Goal: Entertainment & Leisure: Browse casually

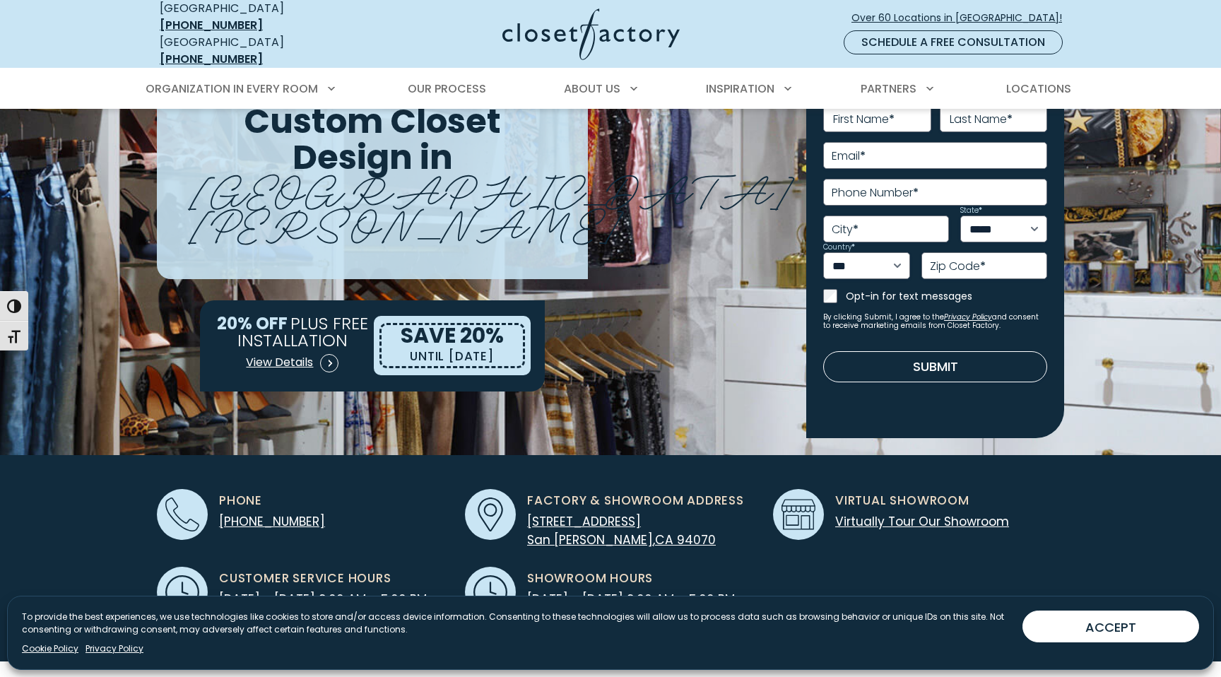
scroll to position [115, 0]
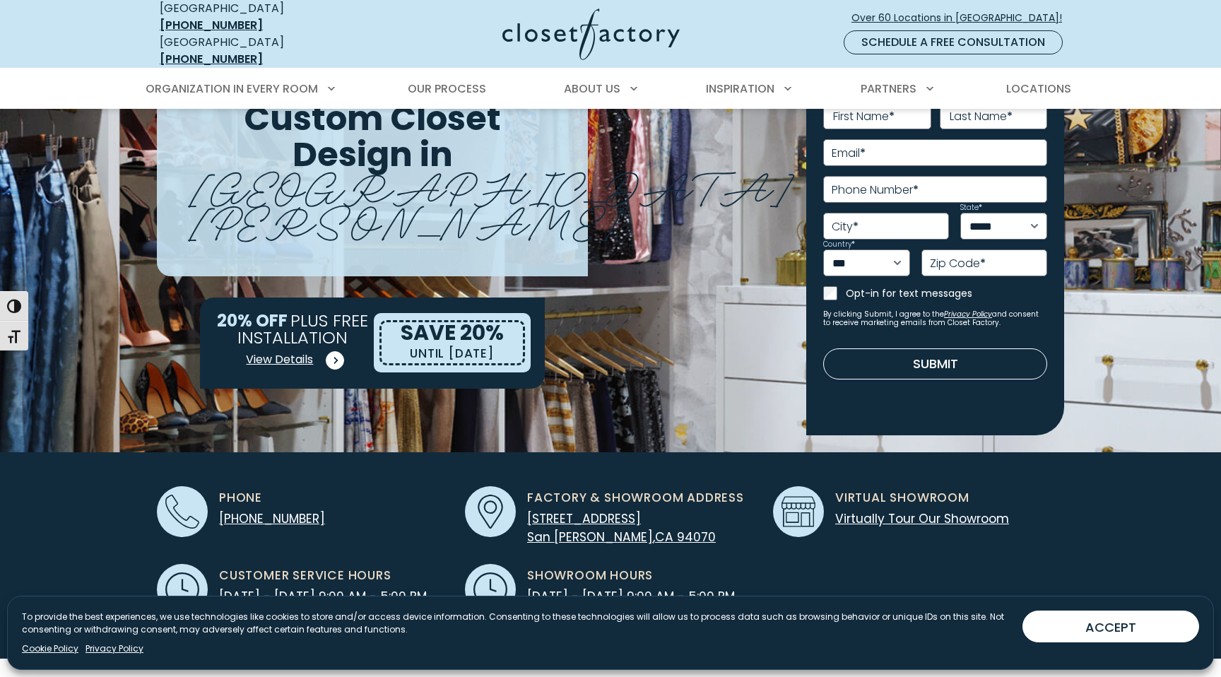
click at [333, 351] on span at bounding box center [335, 360] width 18 height 18
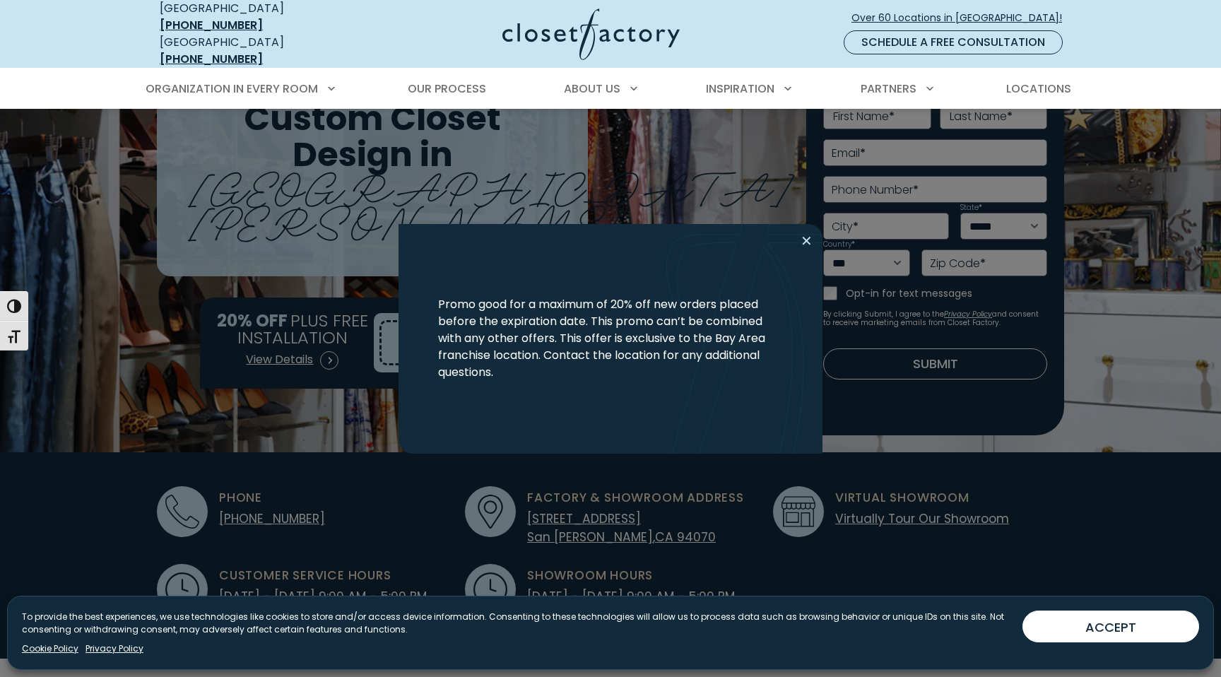
click at [809, 241] on button "Close modal" at bounding box center [806, 241] width 20 height 23
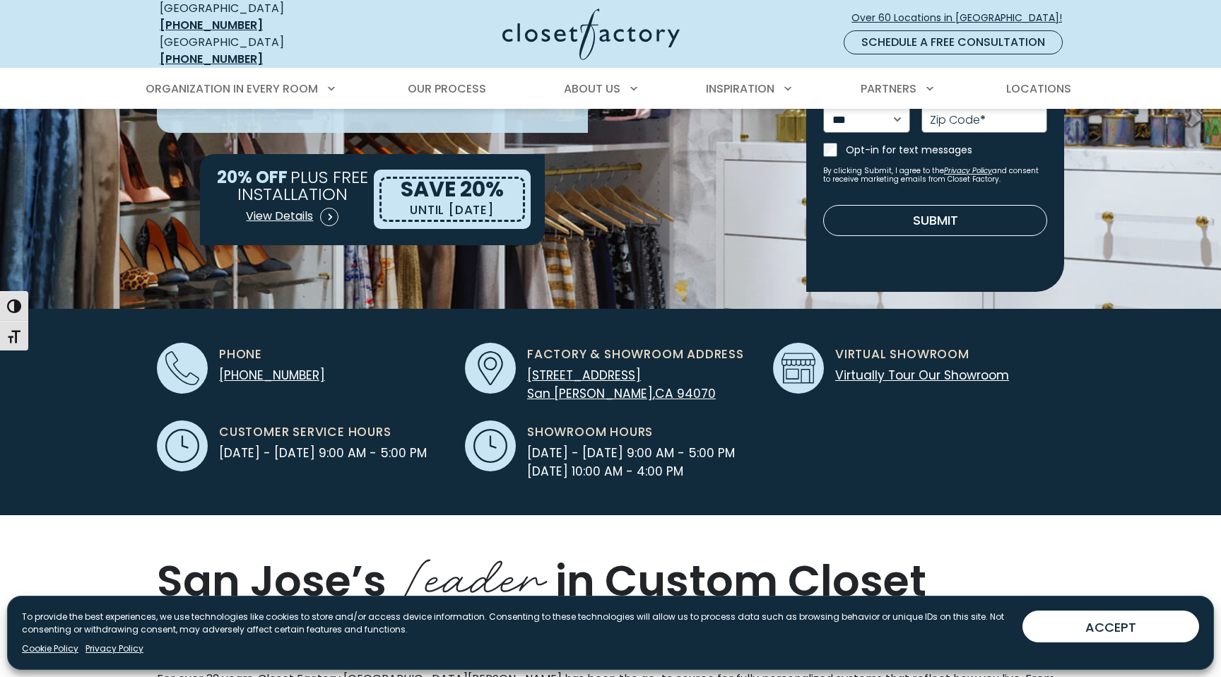
scroll to position [259, 0]
click at [677, 384] on span "94070" at bounding box center [696, 392] width 39 height 17
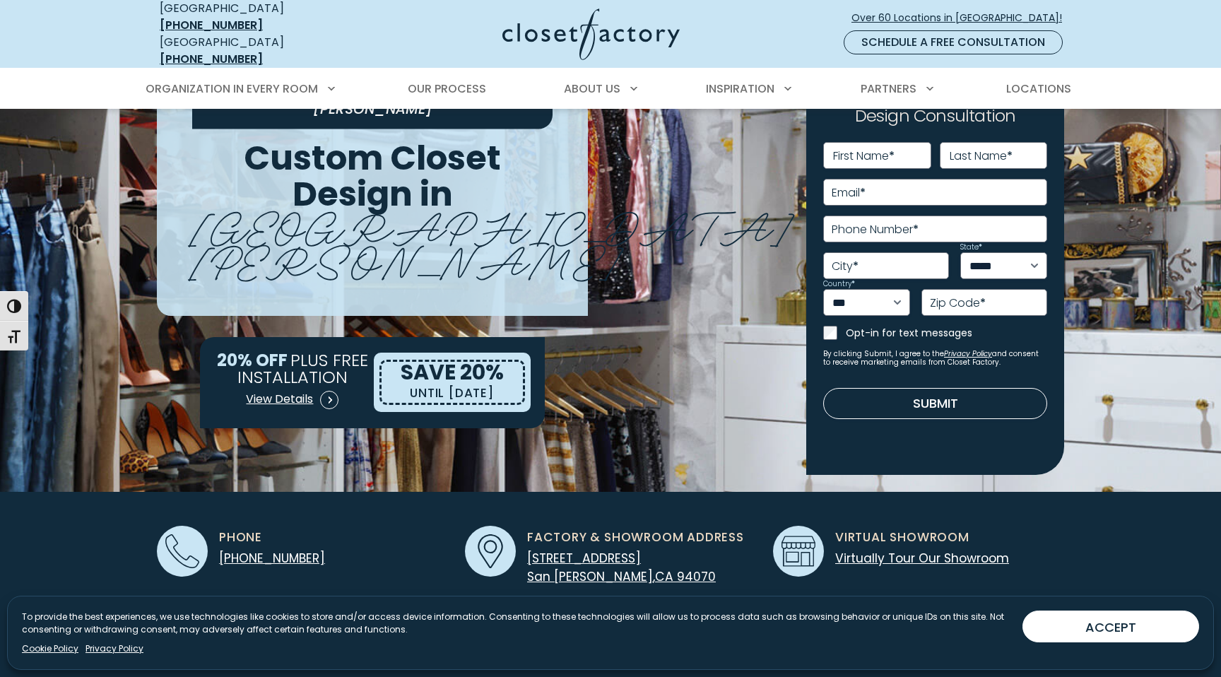
scroll to position [0, 0]
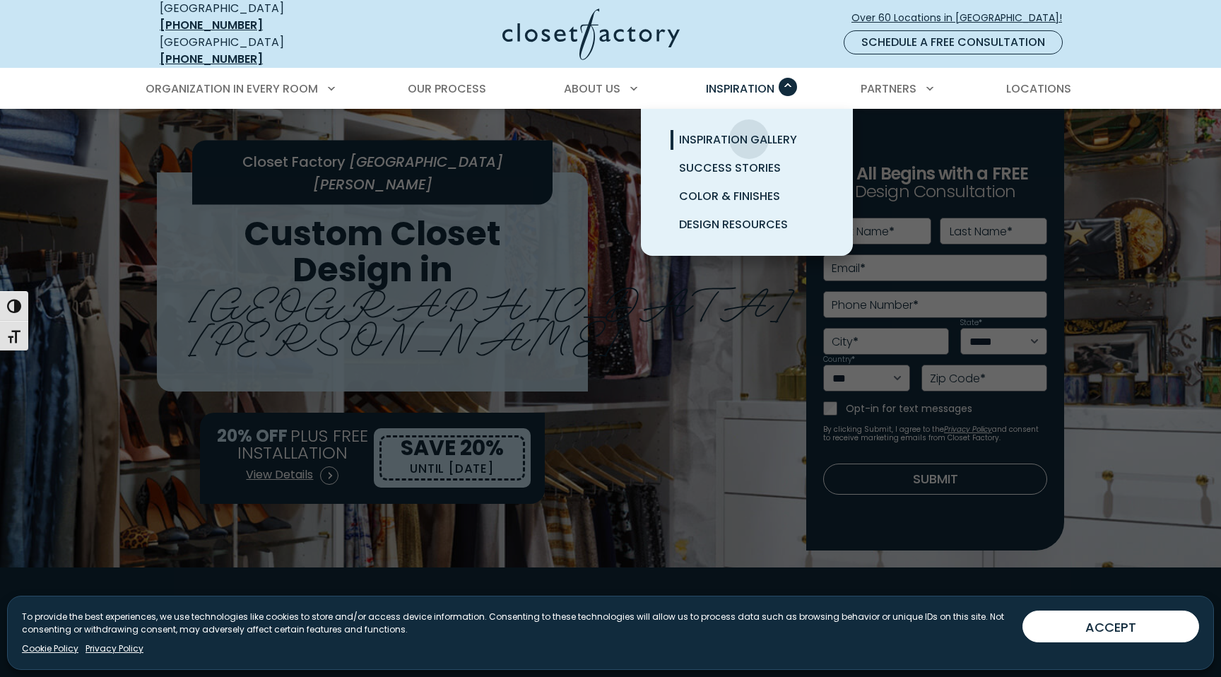
click at [749, 131] on span "Inspiration Gallery" at bounding box center [738, 139] width 118 height 16
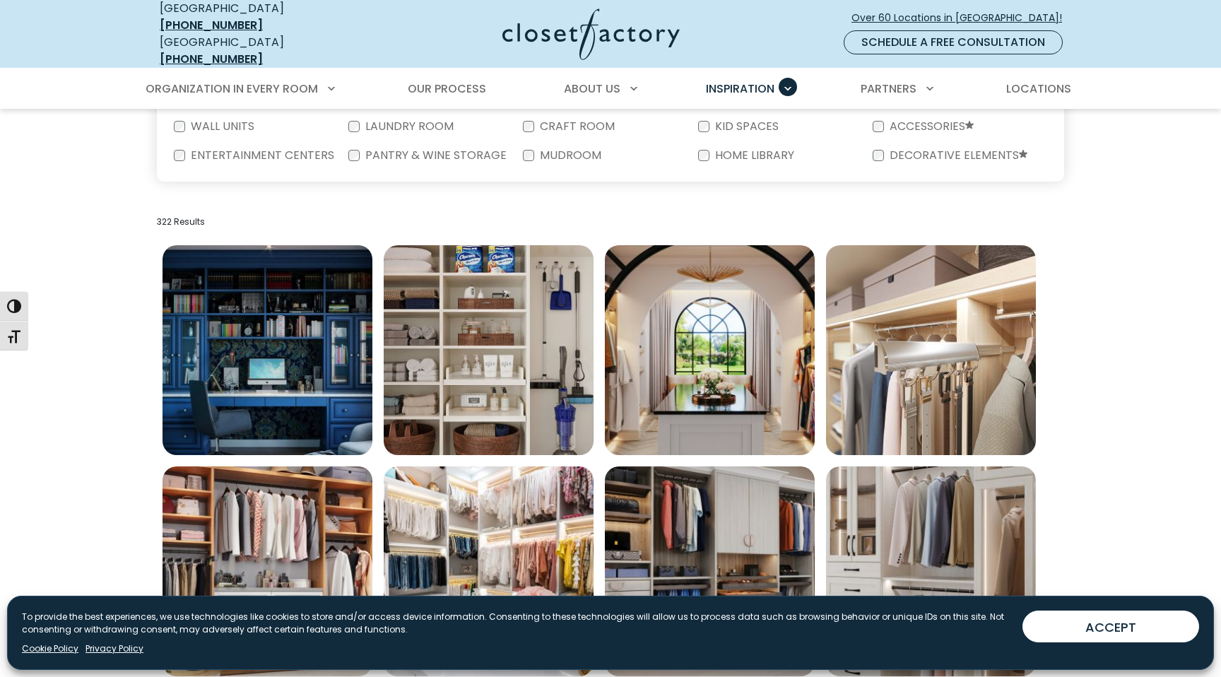
scroll to position [367, 0]
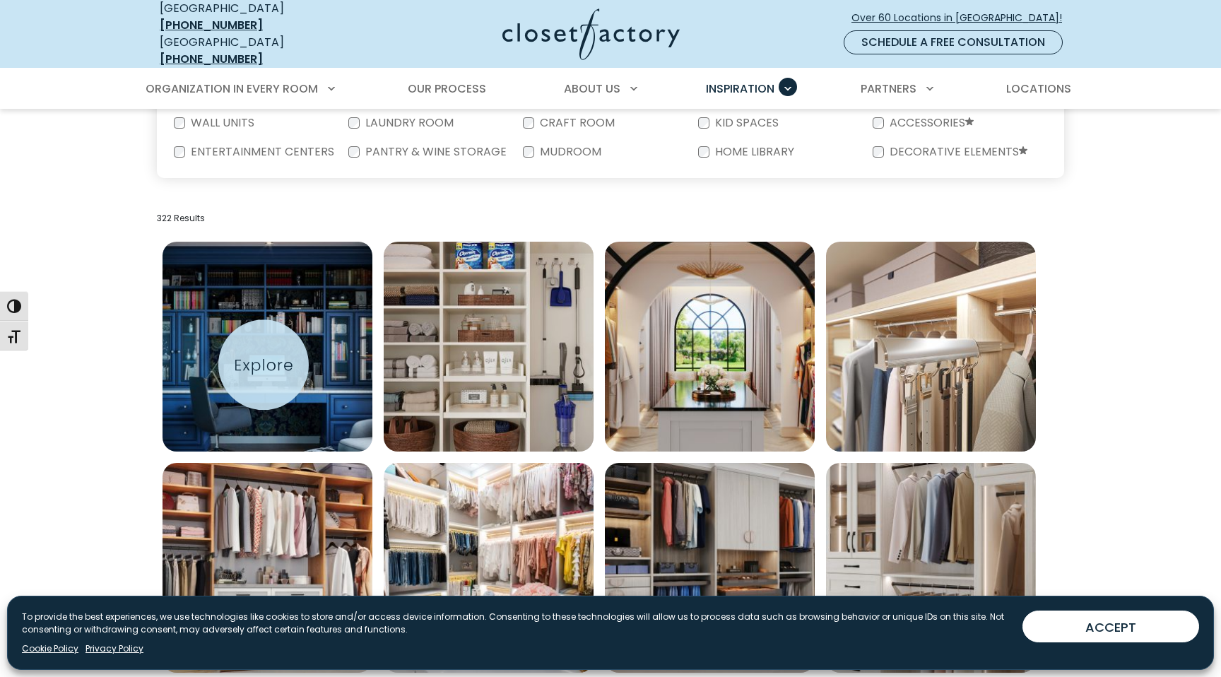
click at [263, 364] on img "Open inspiration gallery to preview enlarged image" at bounding box center [267, 347] width 210 height 210
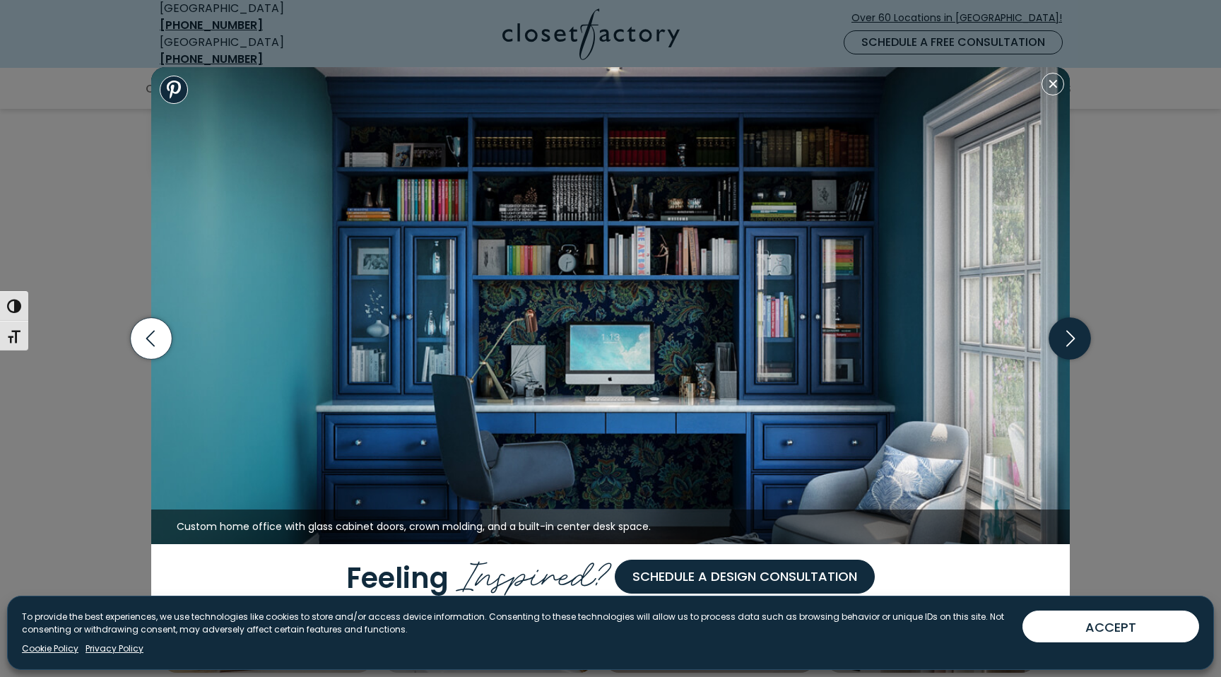
click at [1067, 333] on icon "button" at bounding box center [1070, 339] width 42 height 42
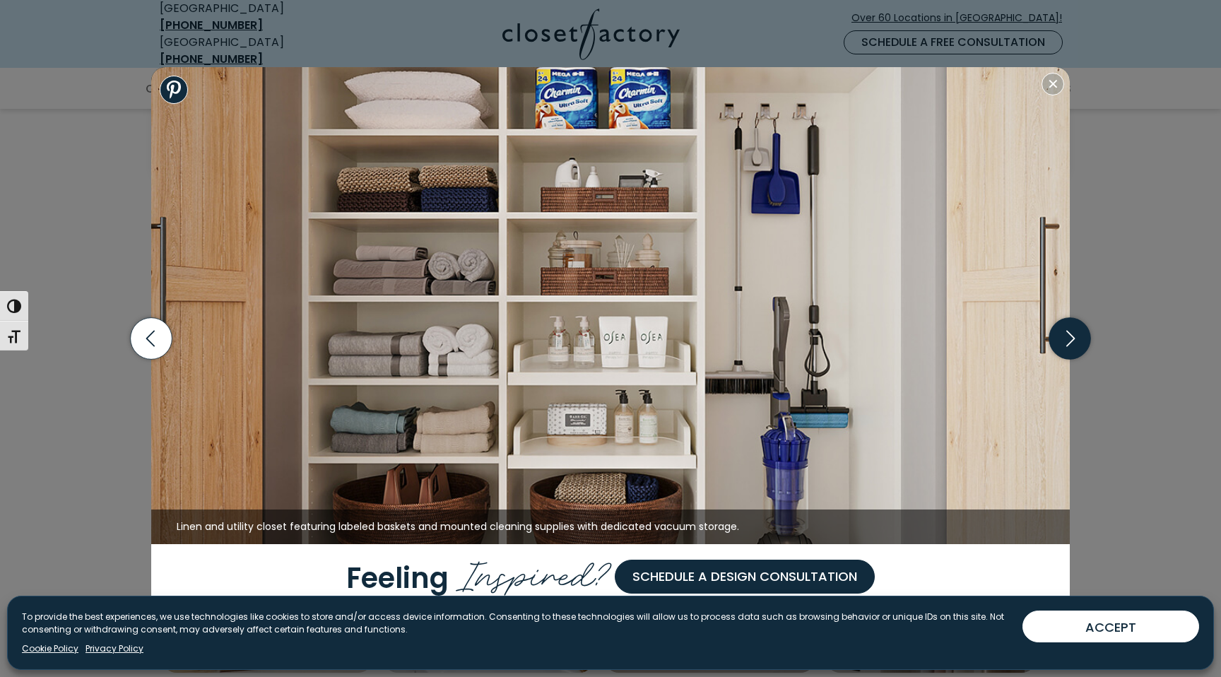
click at [1067, 333] on icon "button" at bounding box center [1070, 339] width 42 height 42
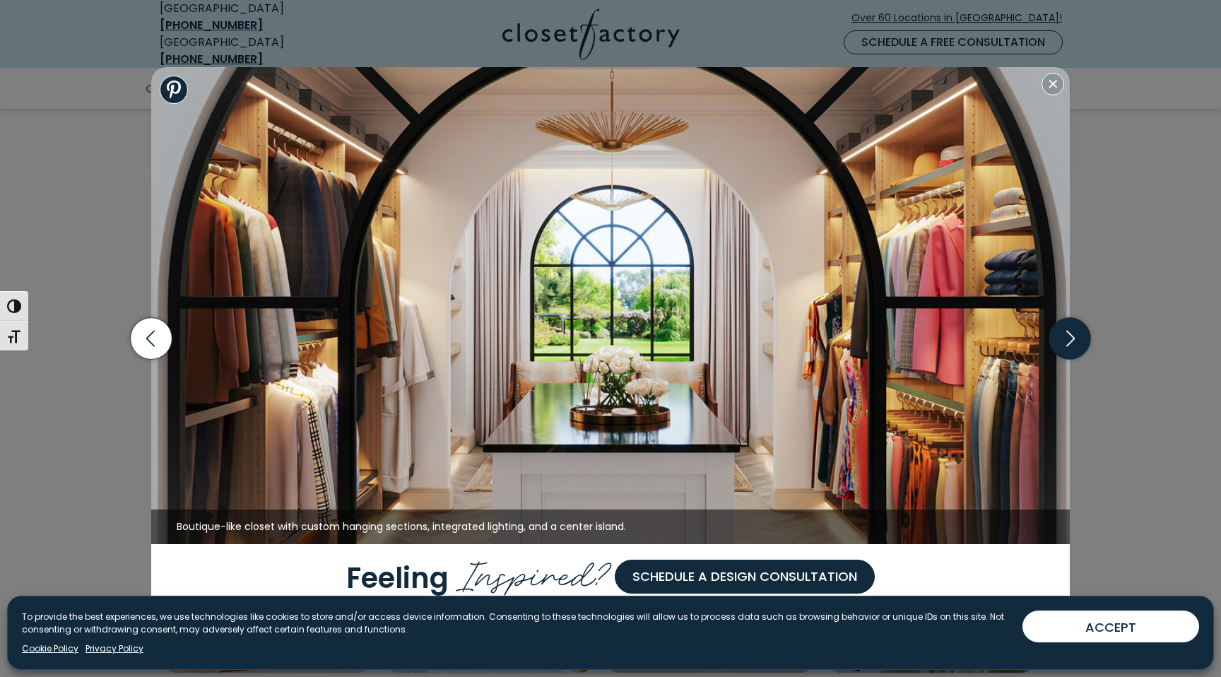
click at [1067, 333] on icon "button" at bounding box center [1070, 339] width 42 height 42
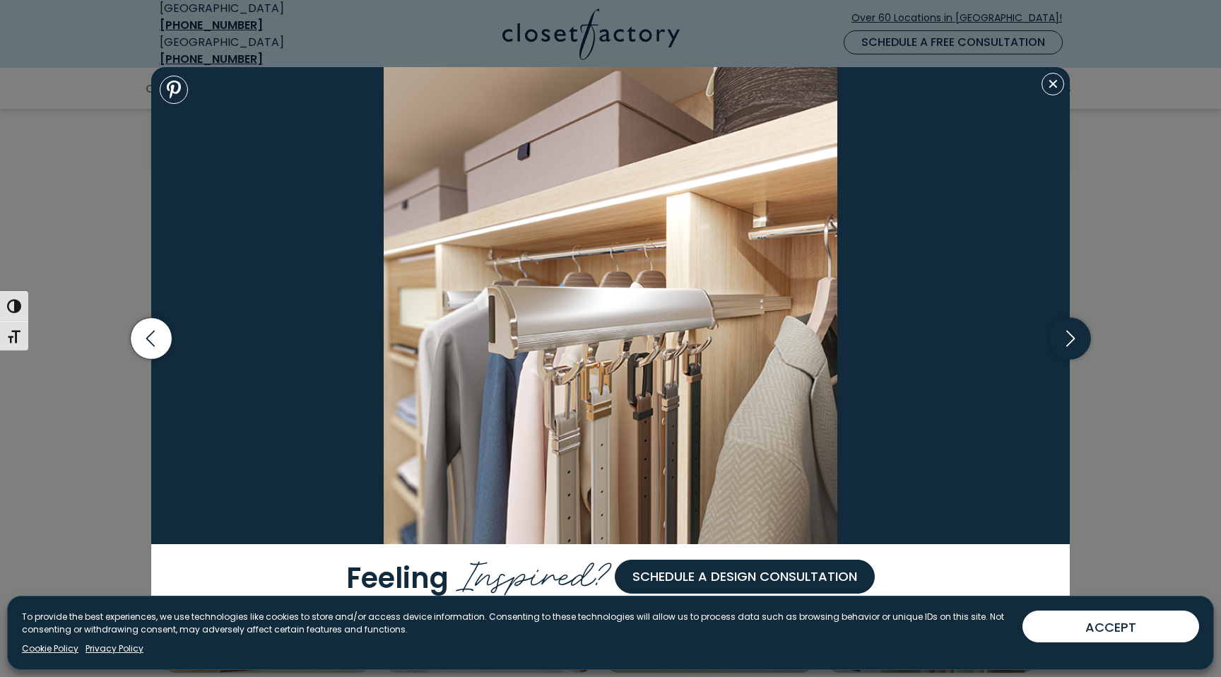
click at [1067, 333] on icon "button" at bounding box center [1070, 339] width 42 height 42
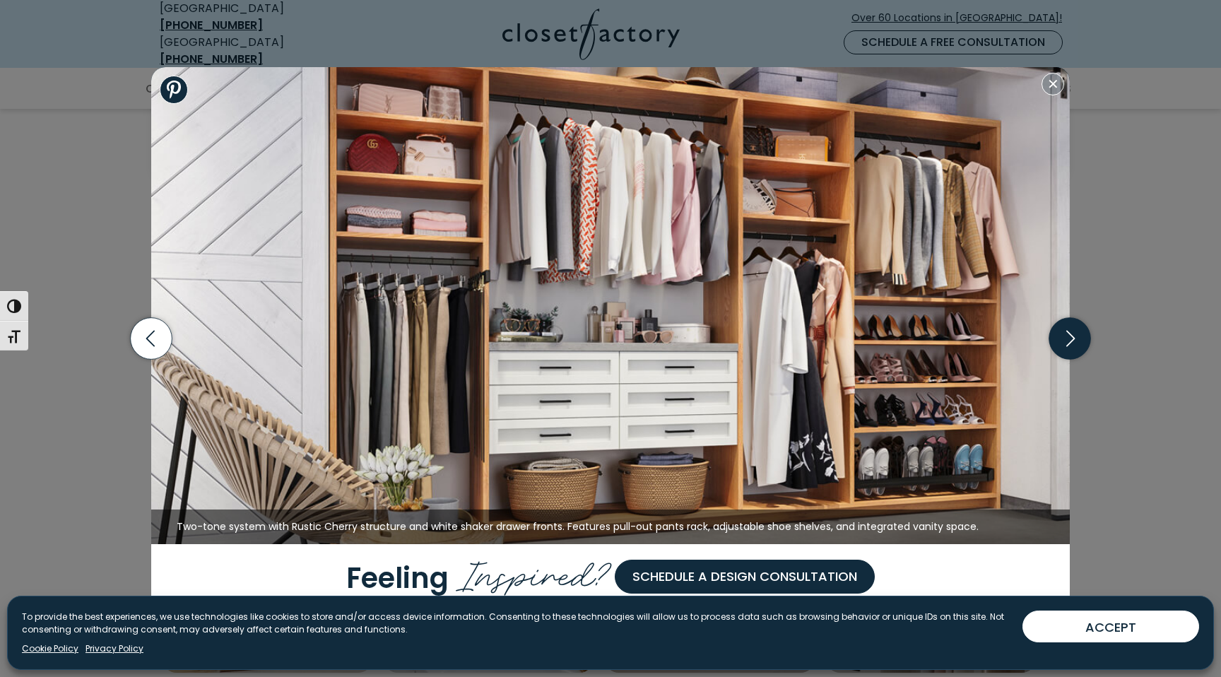
click at [1067, 333] on icon "button" at bounding box center [1070, 339] width 42 height 42
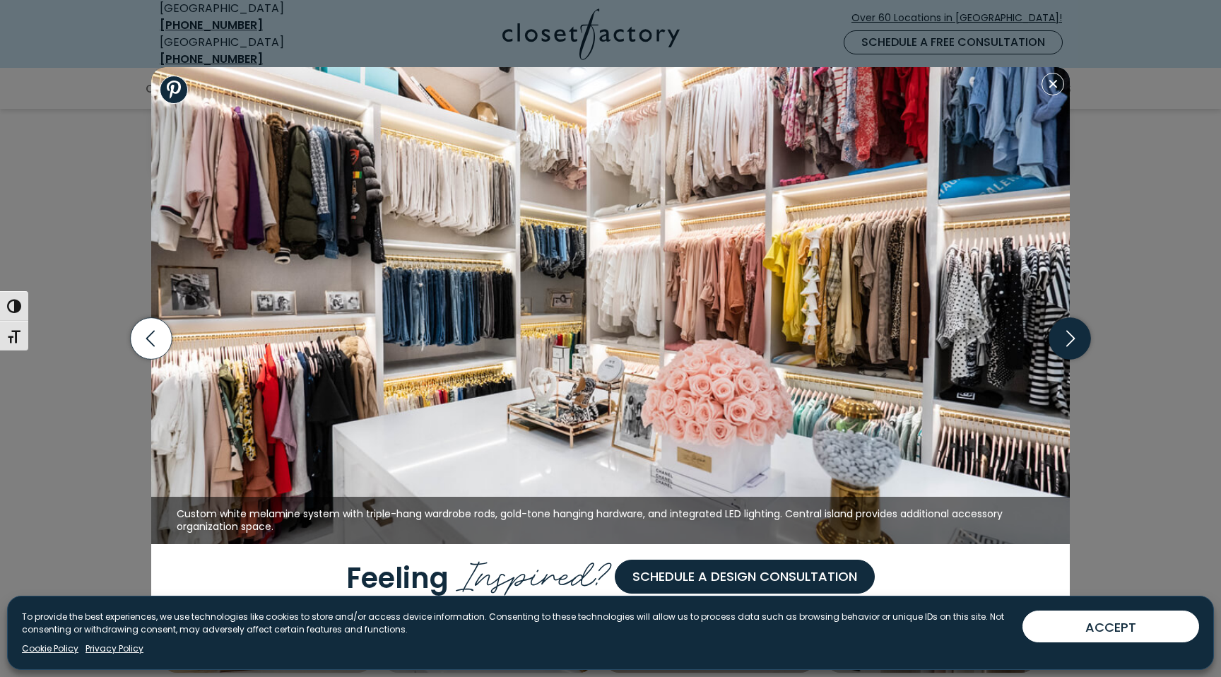
click at [1067, 333] on icon "button" at bounding box center [1070, 339] width 42 height 42
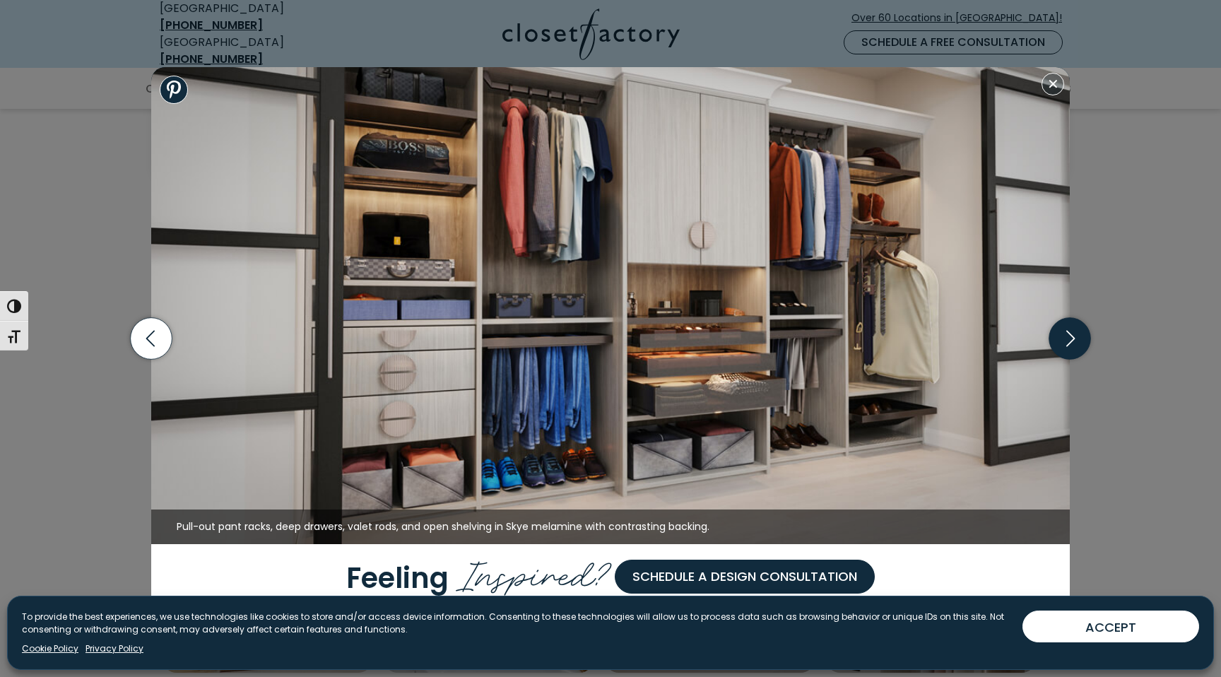
click at [1067, 333] on icon "button" at bounding box center [1070, 339] width 42 height 42
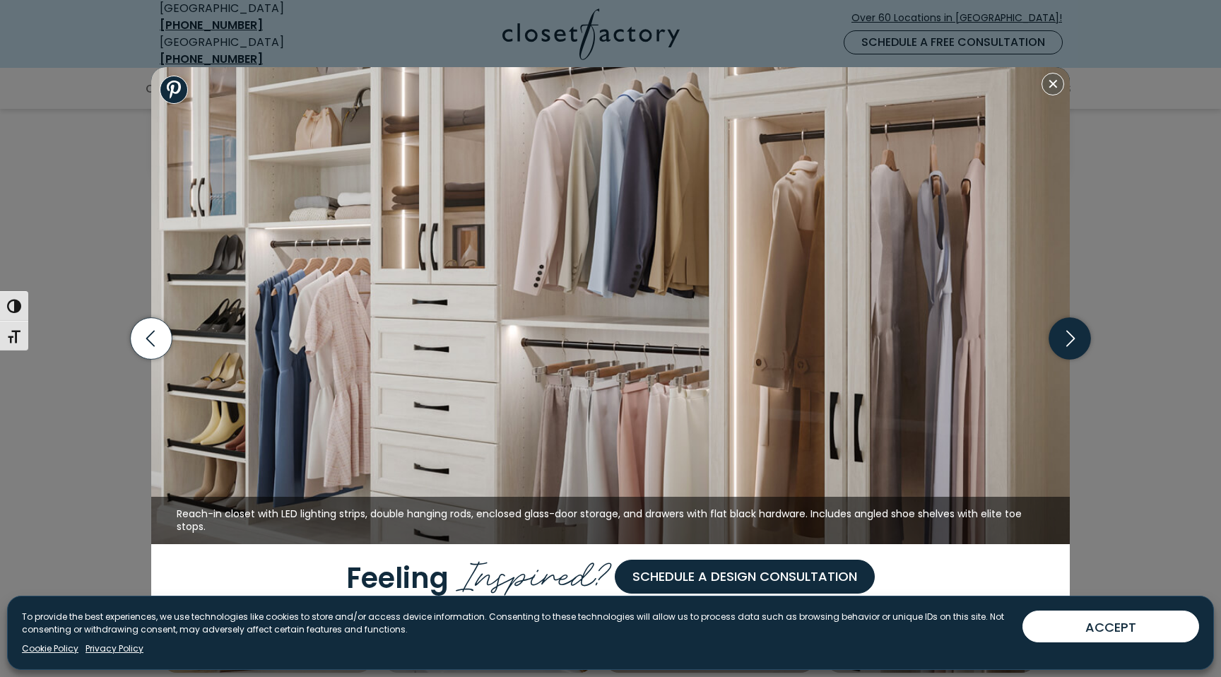
click at [1067, 333] on icon "button" at bounding box center [1070, 339] width 42 height 42
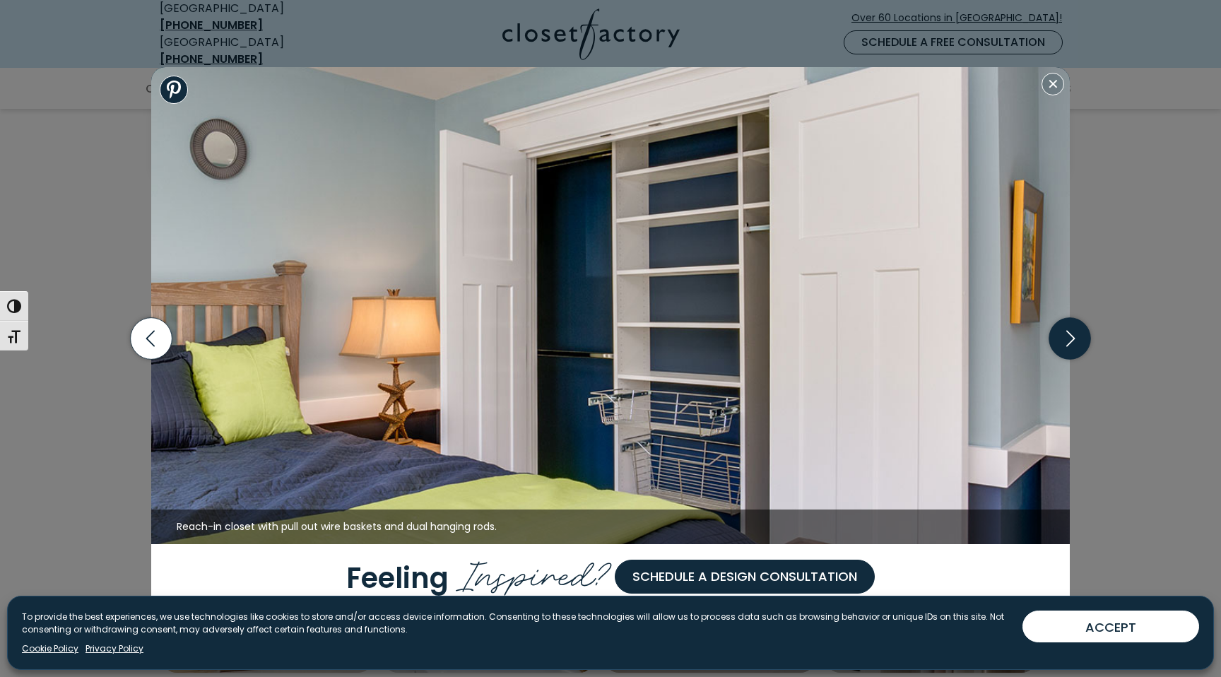
click at [1067, 333] on icon "button" at bounding box center [1070, 339] width 42 height 42
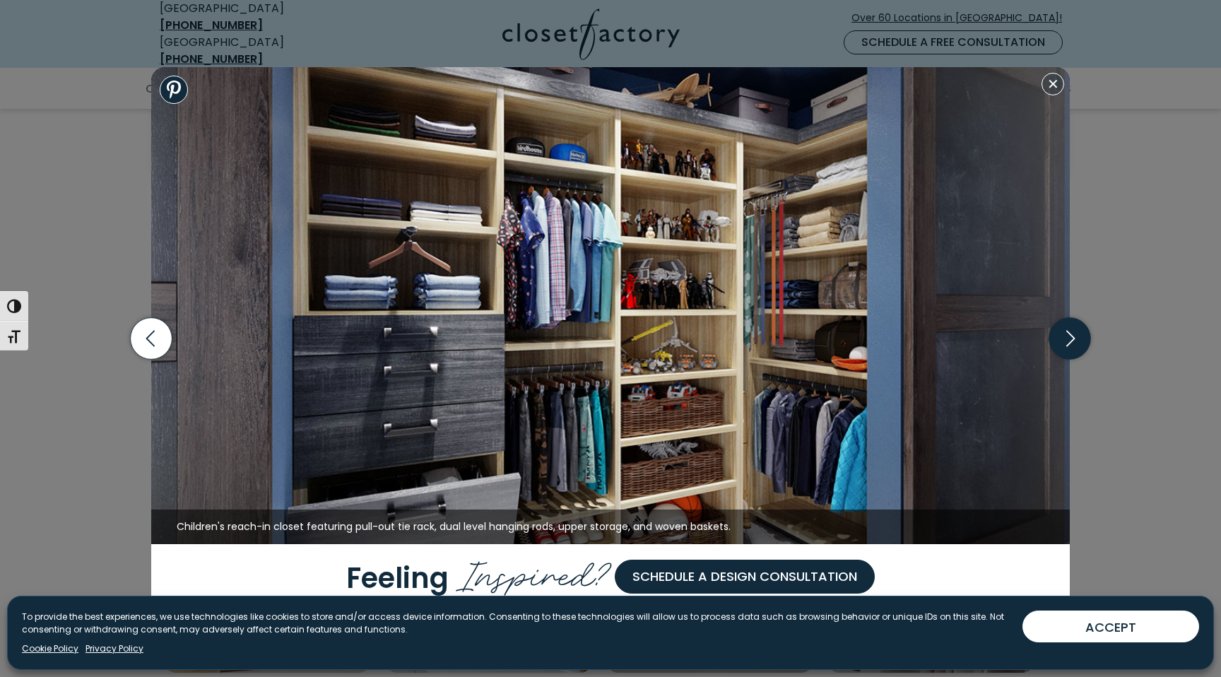
click at [1067, 333] on icon "button" at bounding box center [1070, 339] width 42 height 42
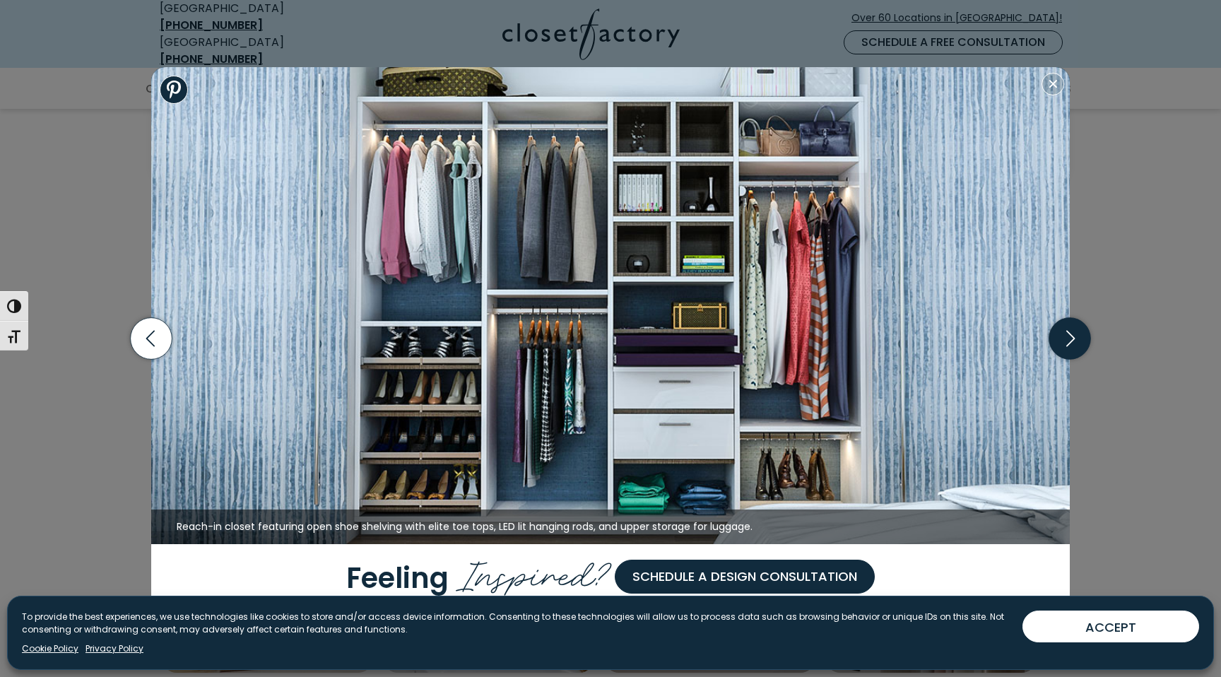
click at [1067, 333] on icon "button" at bounding box center [1070, 339] width 42 height 42
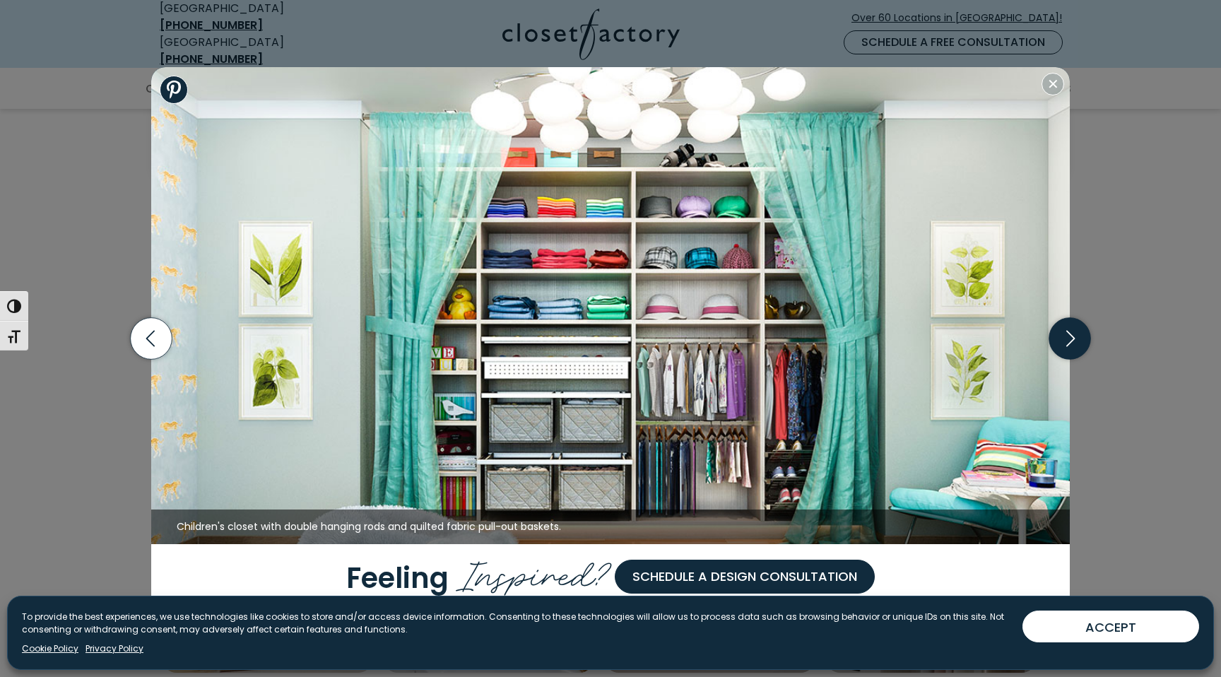
click at [1067, 333] on icon "button" at bounding box center [1070, 339] width 42 height 42
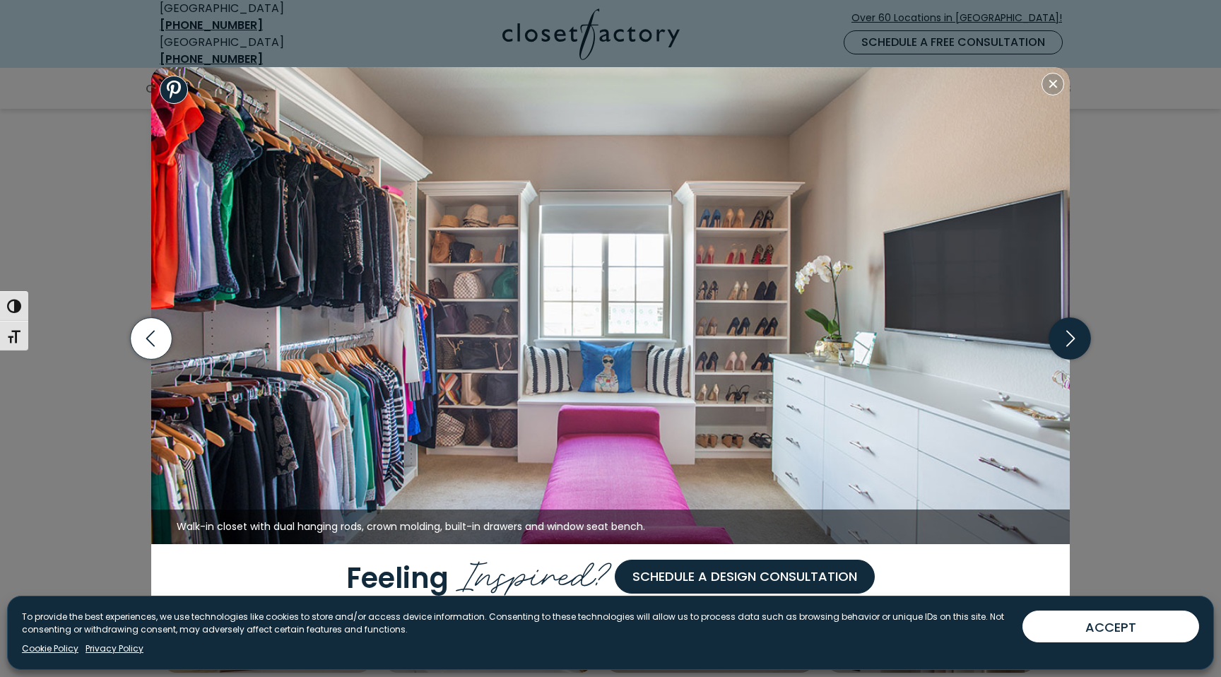
click at [1067, 333] on icon "button" at bounding box center [1070, 339] width 42 height 42
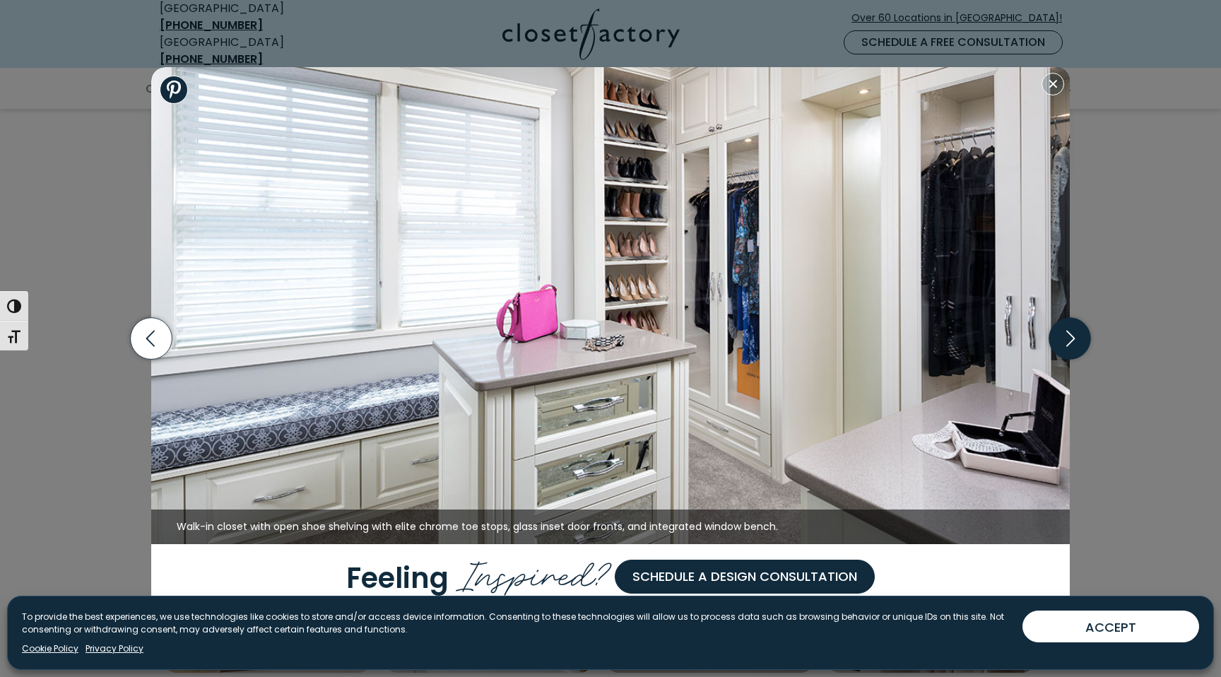
click at [1067, 333] on icon "button" at bounding box center [1070, 339] width 42 height 42
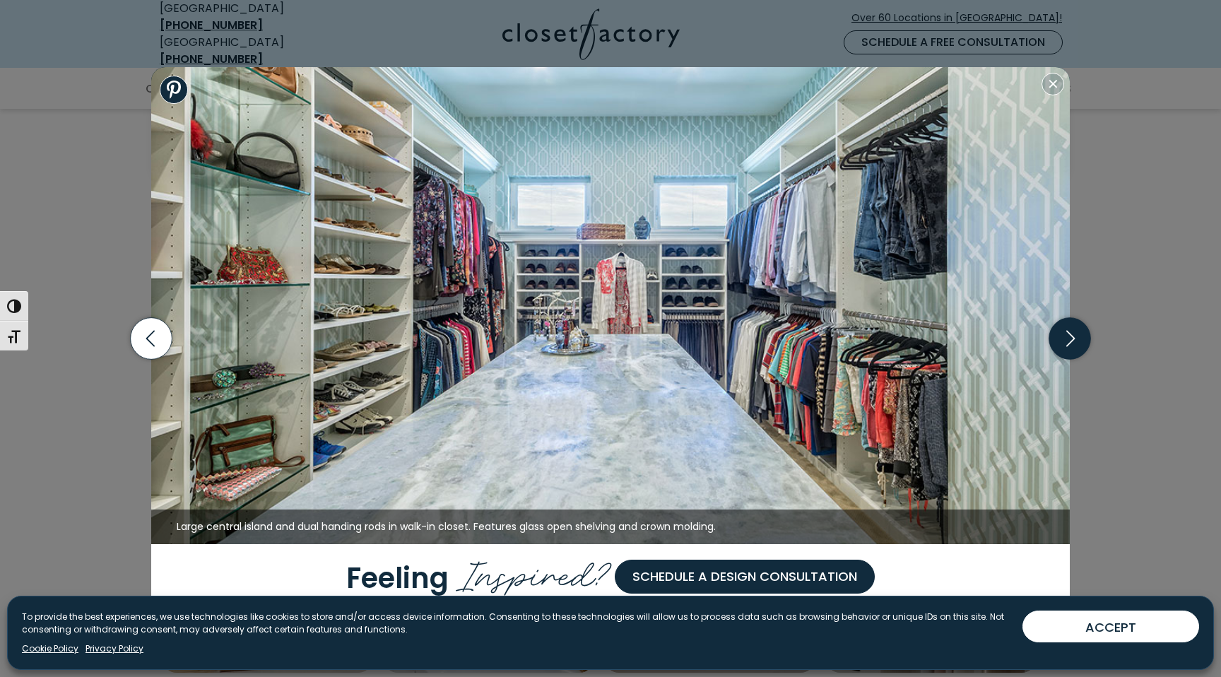
click at [1067, 333] on icon "button" at bounding box center [1070, 339] width 42 height 42
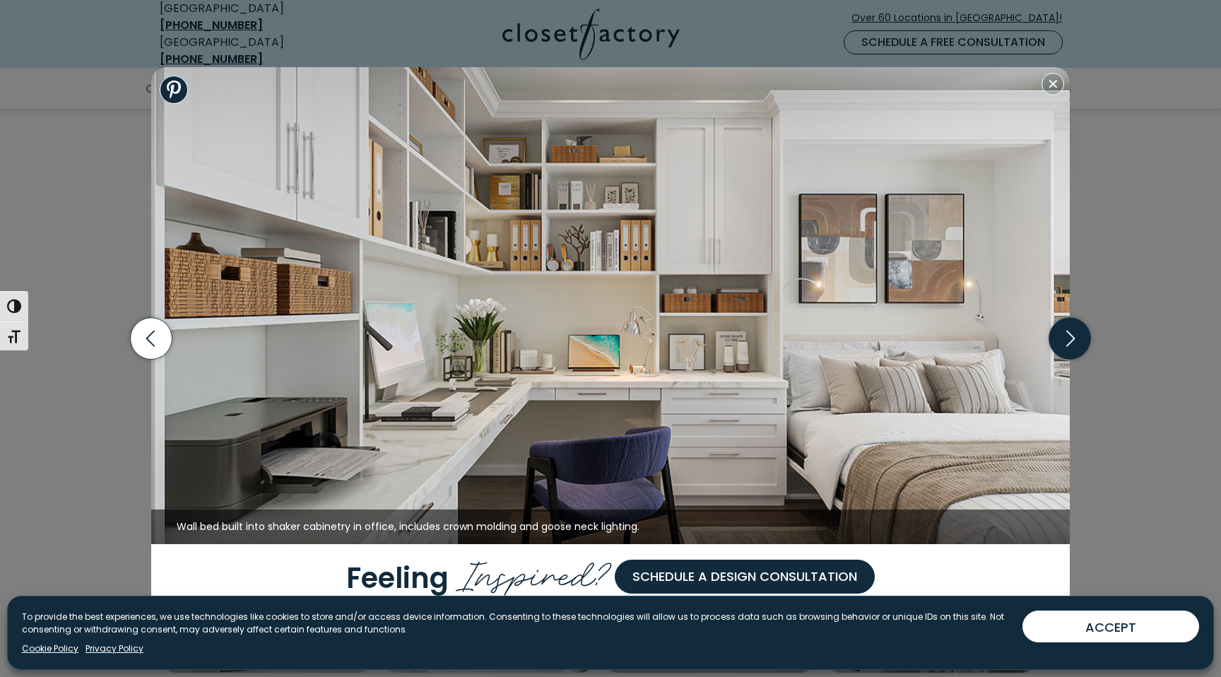
click at [1067, 333] on icon "button" at bounding box center [1070, 339] width 42 height 42
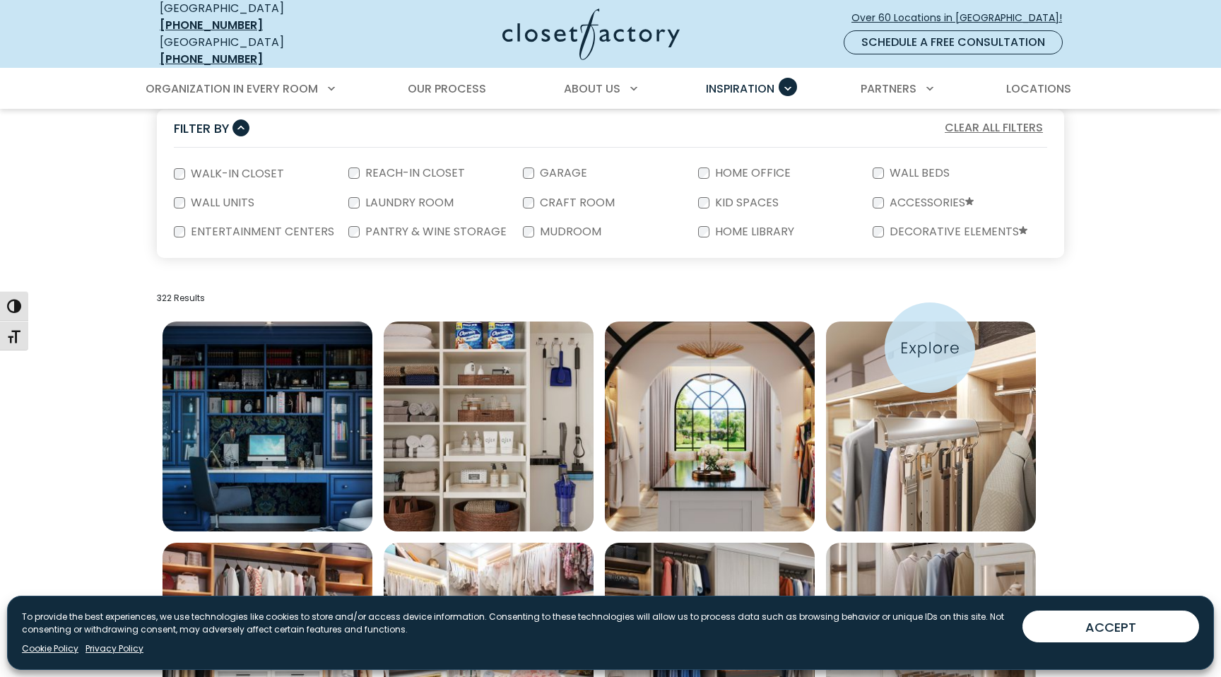
scroll to position [284, 0]
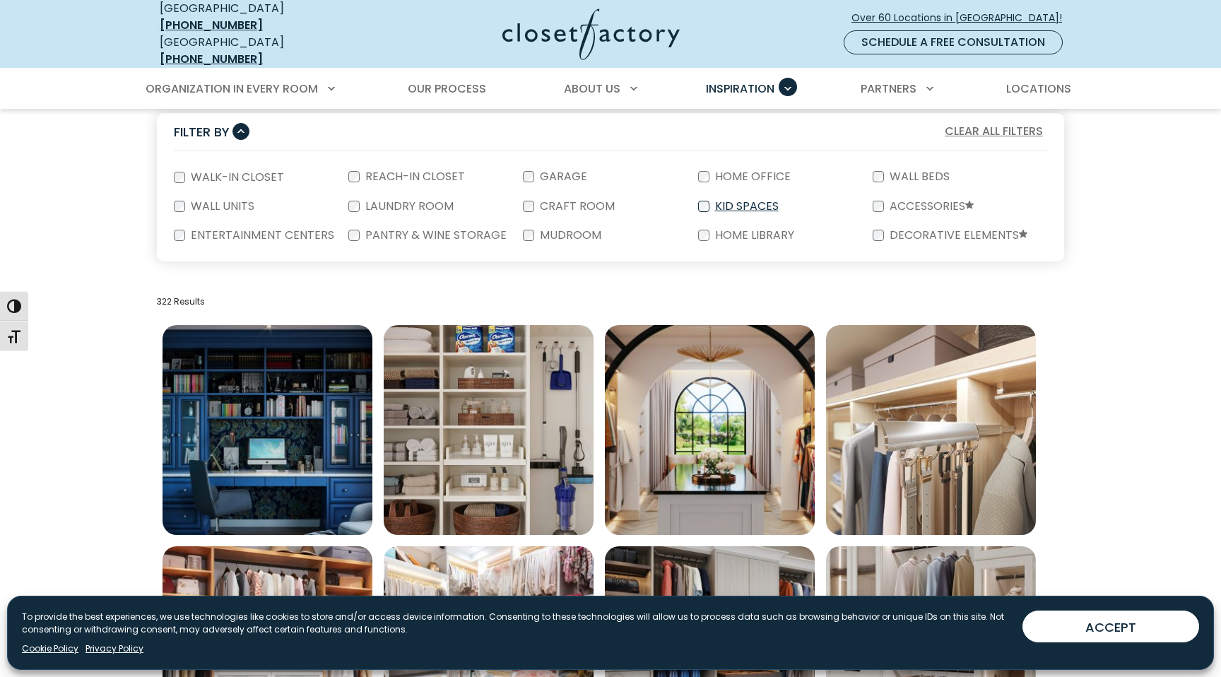
click at [737, 201] on label "Kid Spaces" at bounding box center [745, 206] width 72 height 11
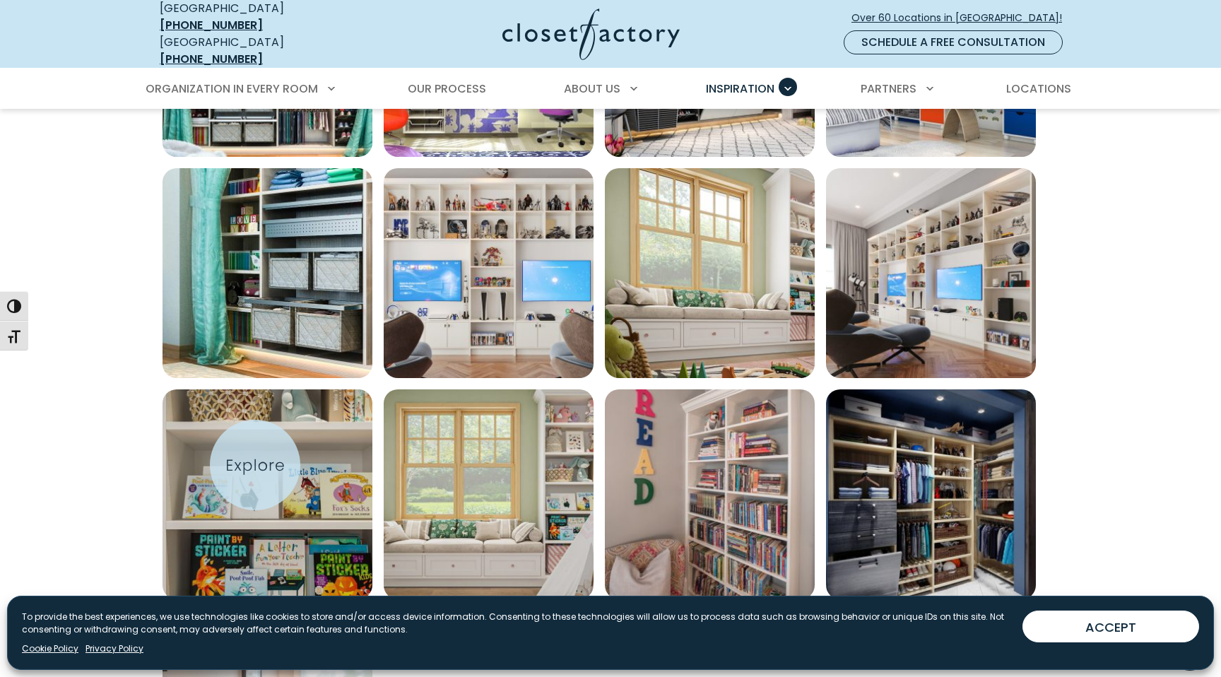
scroll to position [344, 0]
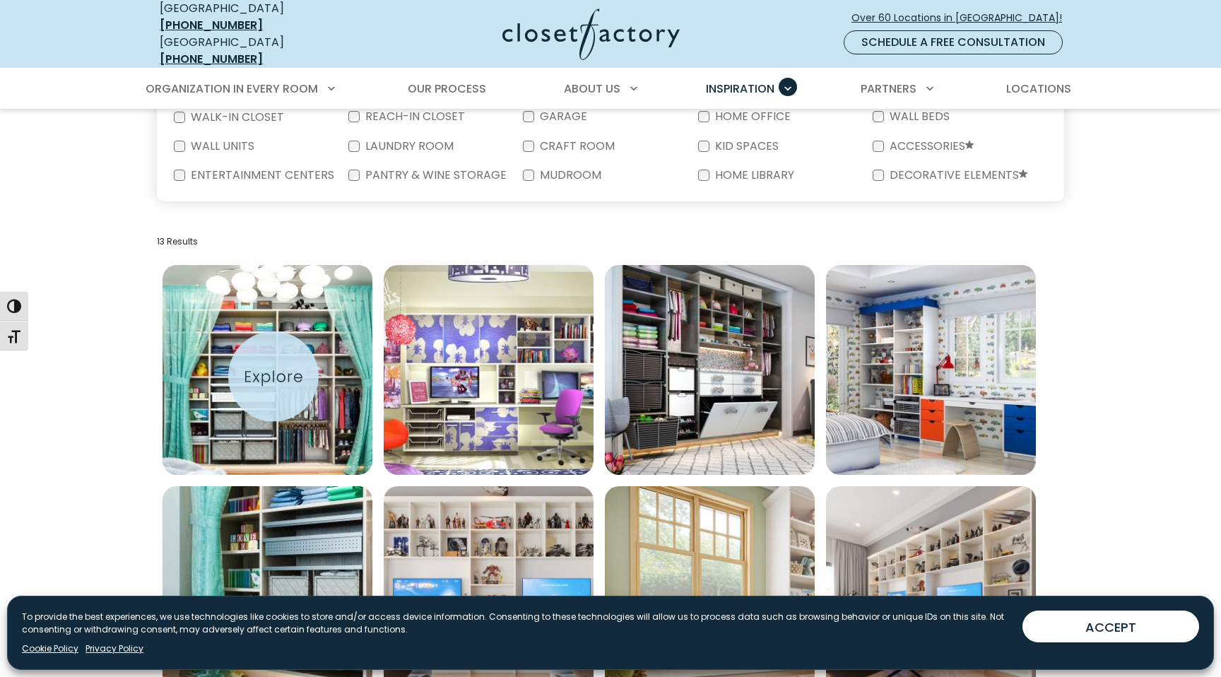
click at [275, 372] on img "Open inspiration gallery to preview enlarged image" at bounding box center [267, 370] width 210 height 210
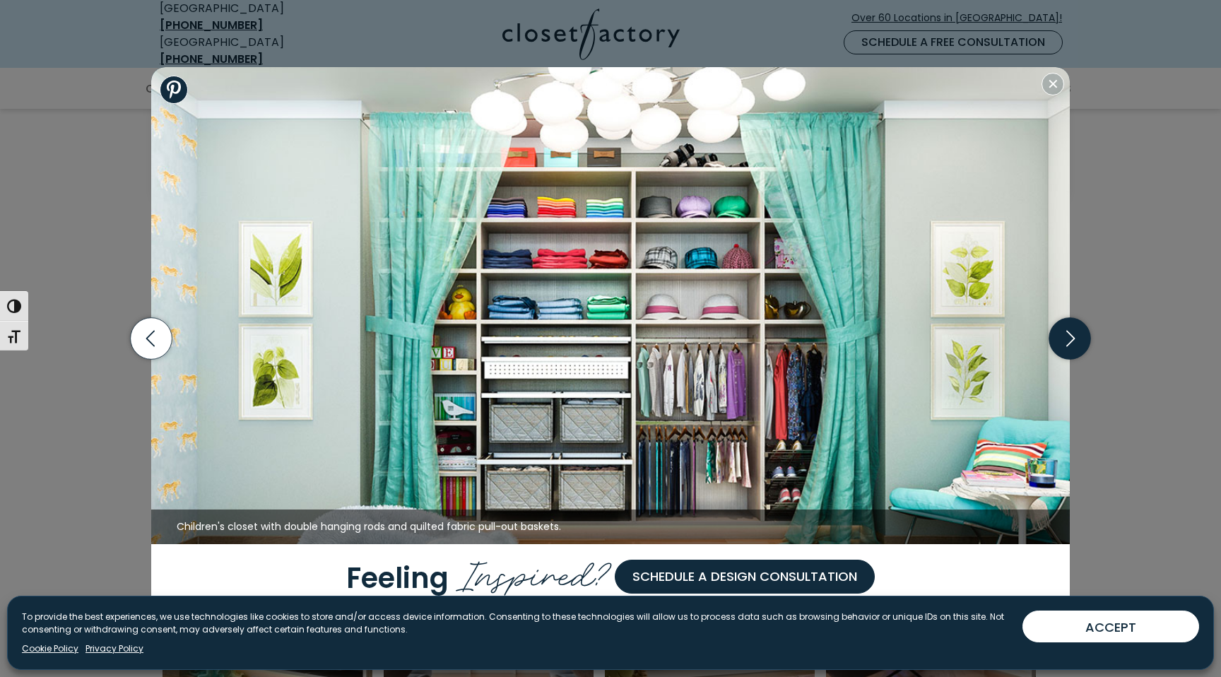
click at [1085, 337] on icon "button" at bounding box center [1070, 339] width 42 height 42
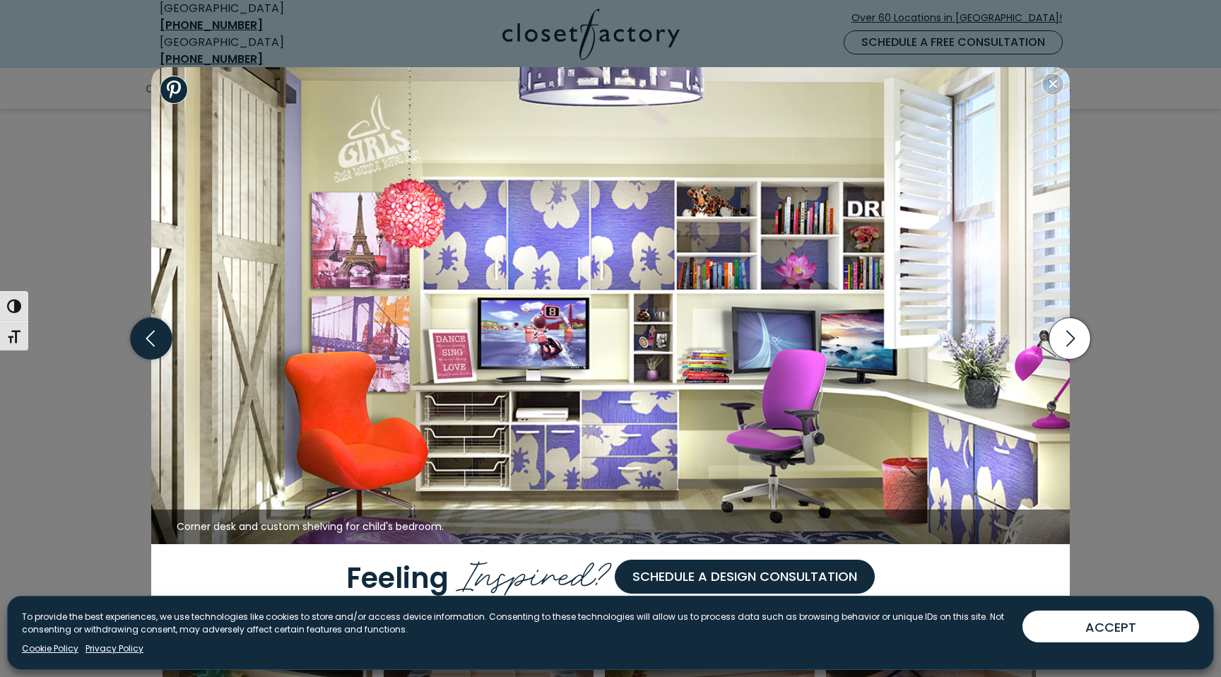
click at [158, 339] on icon "button" at bounding box center [152, 339] width 42 height 42
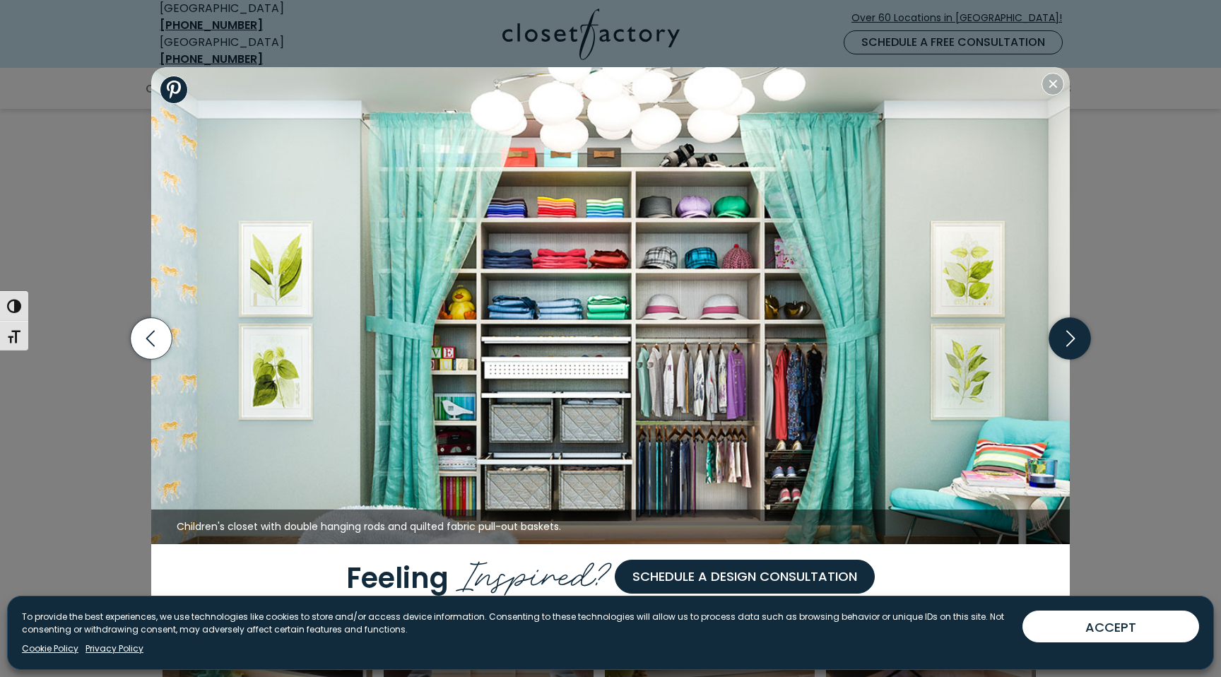
click at [1079, 339] on icon "button" at bounding box center [1070, 339] width 42 height 42
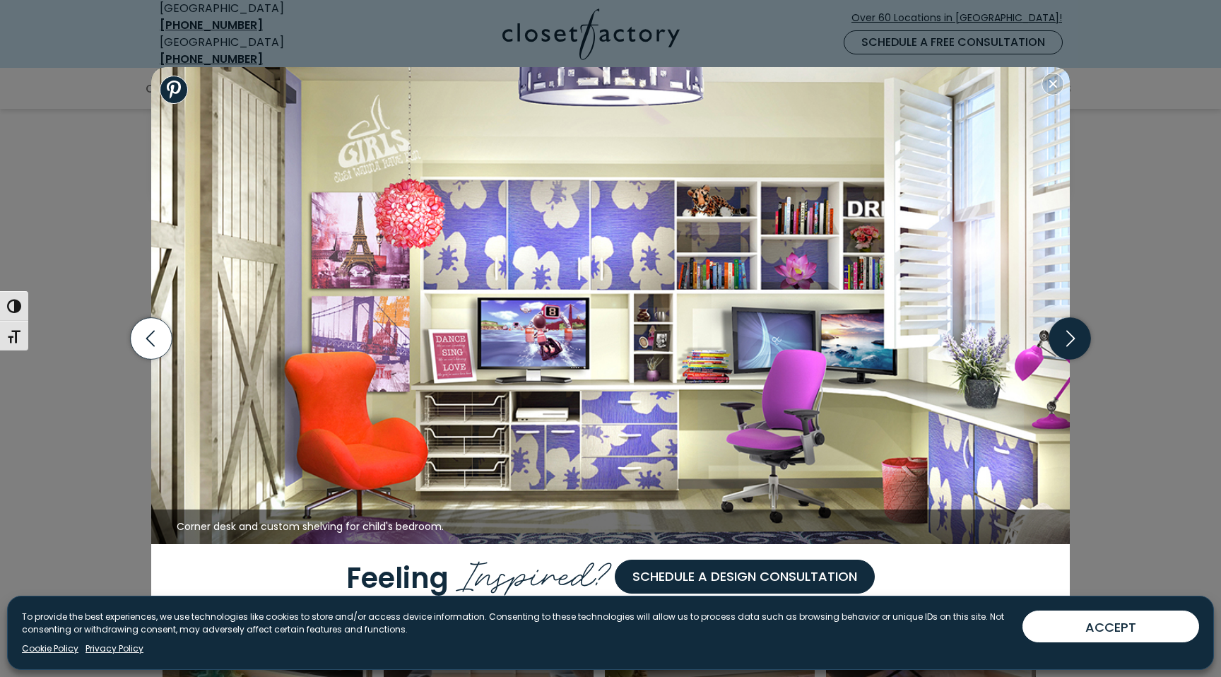
click at [1079, 339] on icon "button" at bounding box center [1070, 339] width 42 height 42
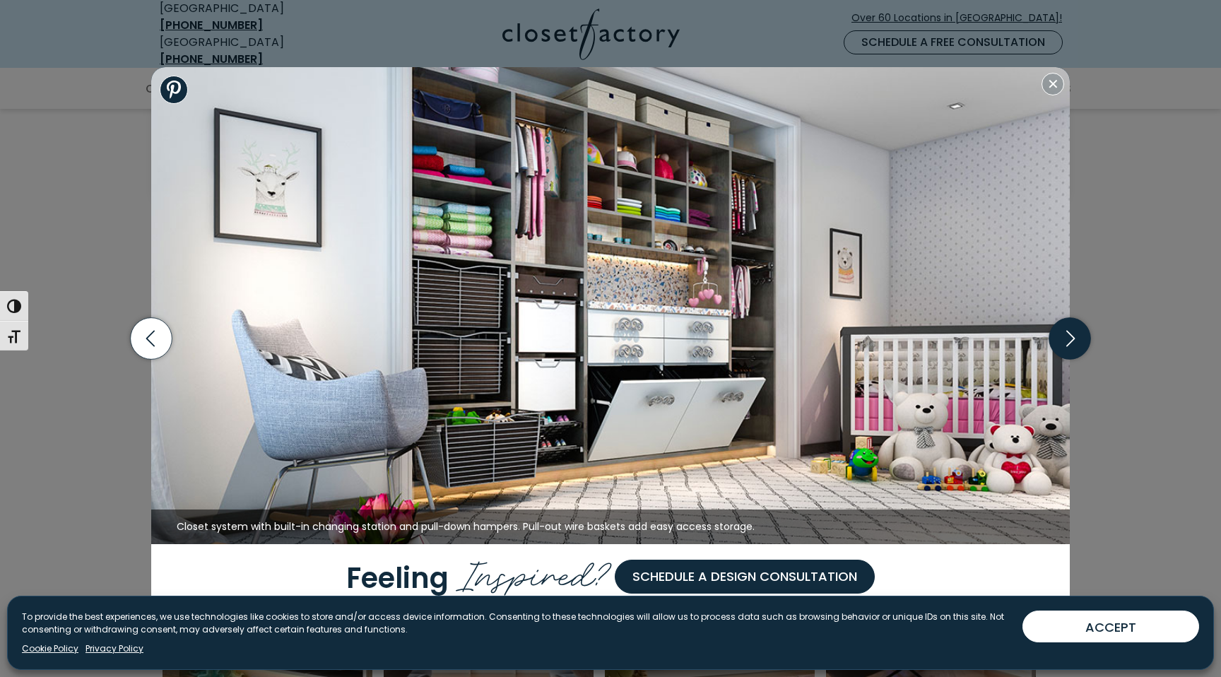
click at [1079, 339] on icon "button" at bounding box center [1070, 339] width 42 height 42
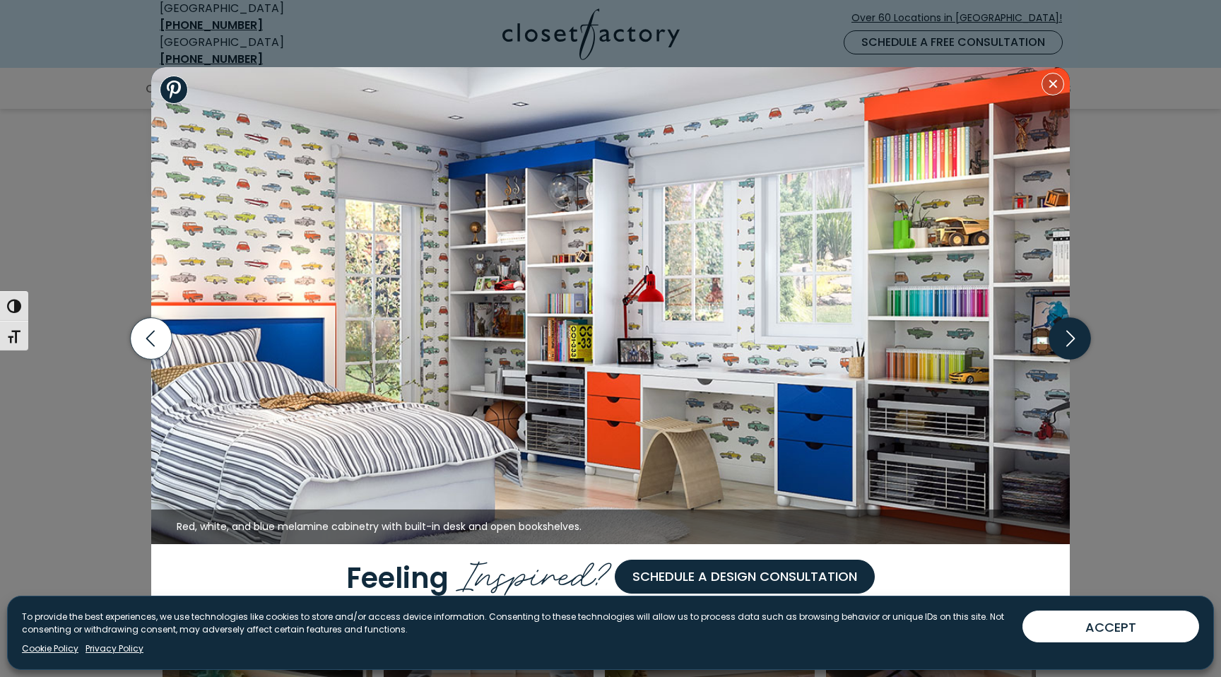
click at [1079, 339] on icon "button" at bounding box center [1070, 339] width 42 height 42
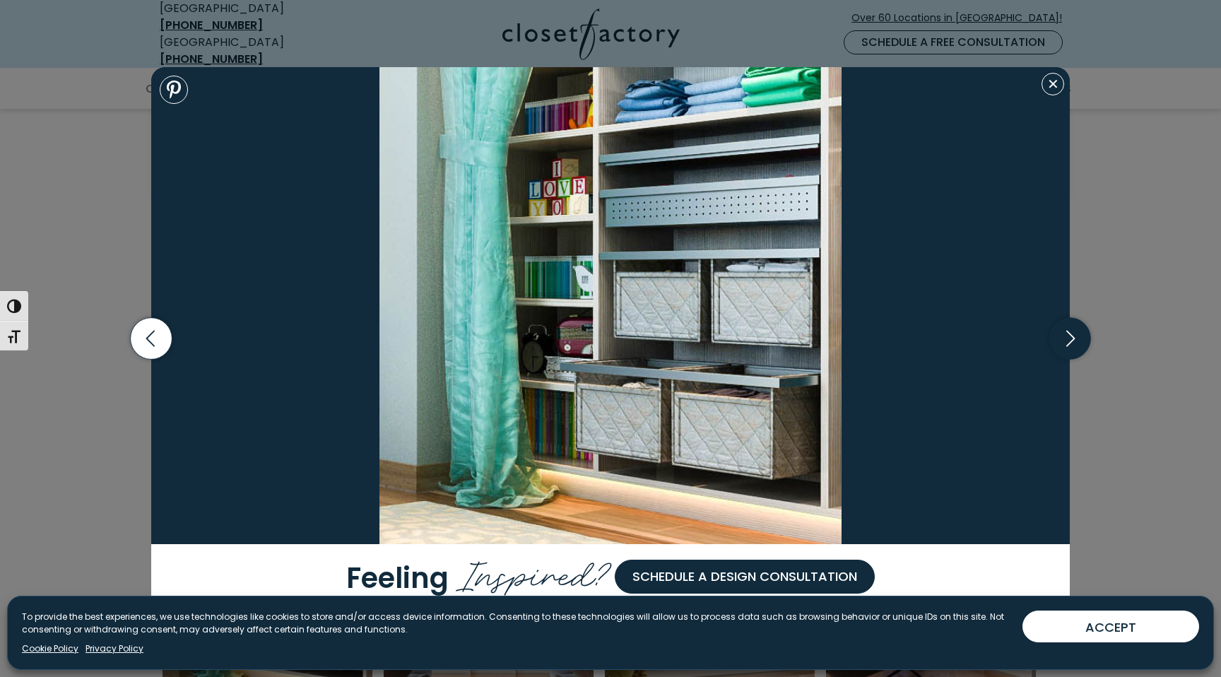
click at [1079, 339] on icon "button" at bounding box center [1070, 339] width 42 height 42
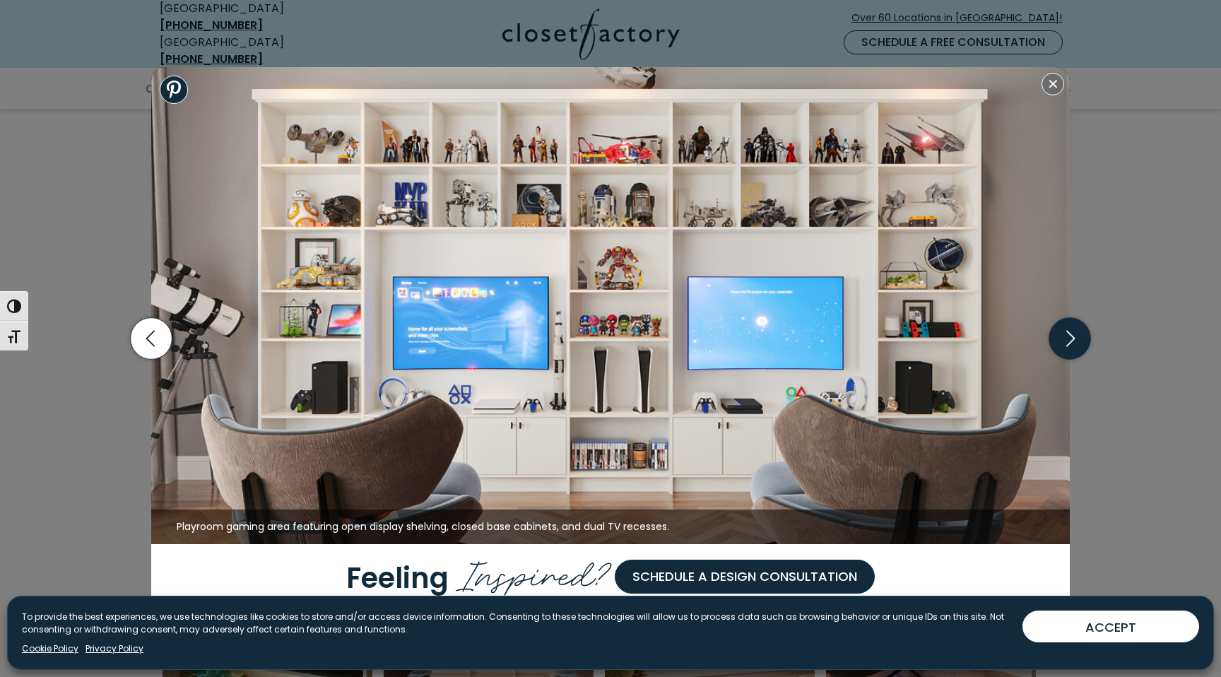
click at [1079, 339] on icon "button" at bounding box center [1070, 339] width 42 height 42
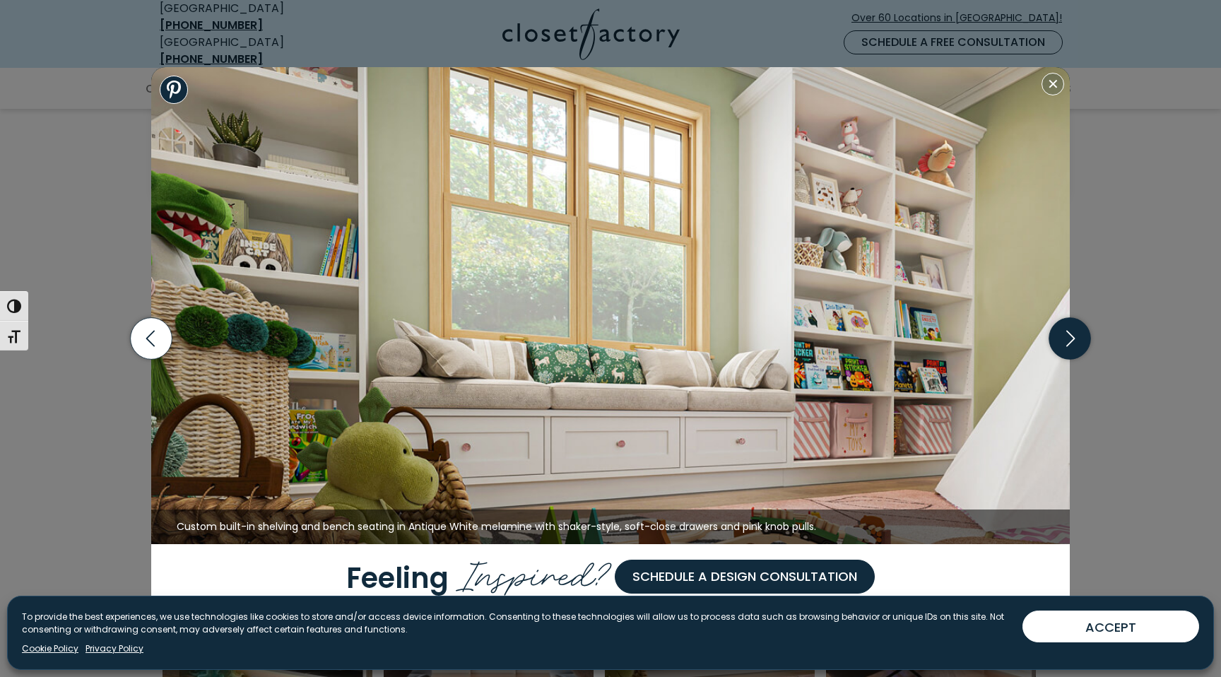
click at [1079, 339] on icon "button" at bounding box center [1070, 339] width 42 height 42
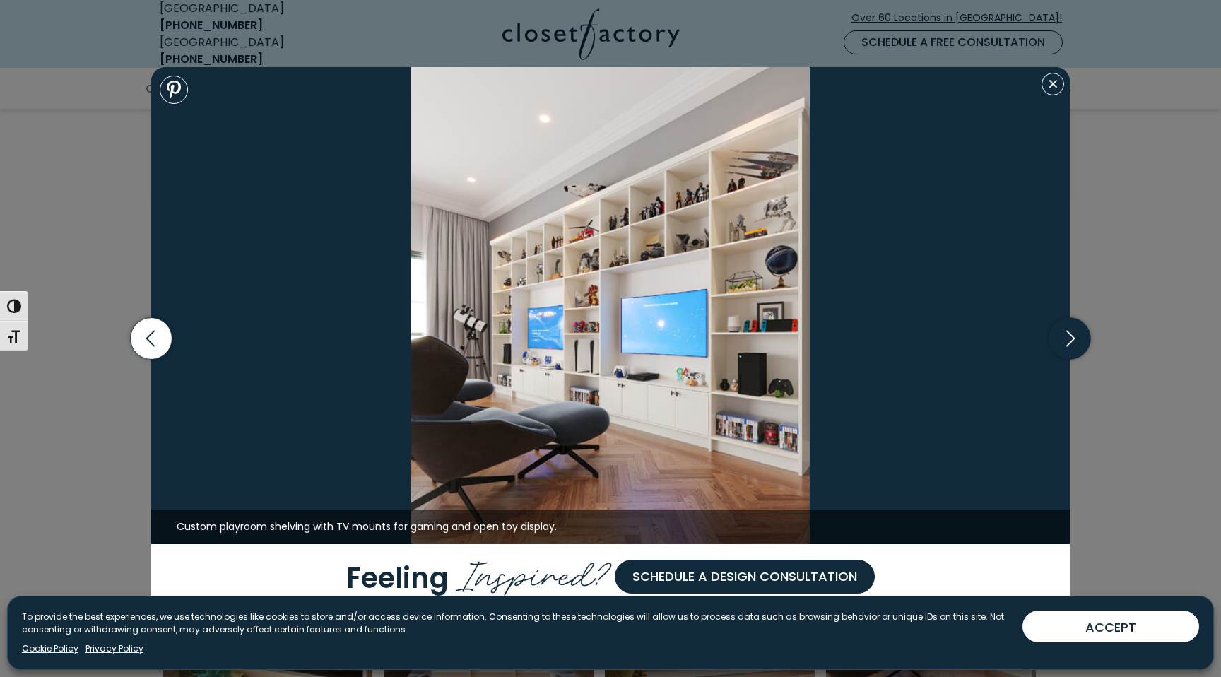
click at [1079, 339] on icon "button" at bounding box center [1070, 339] width 42 height 42
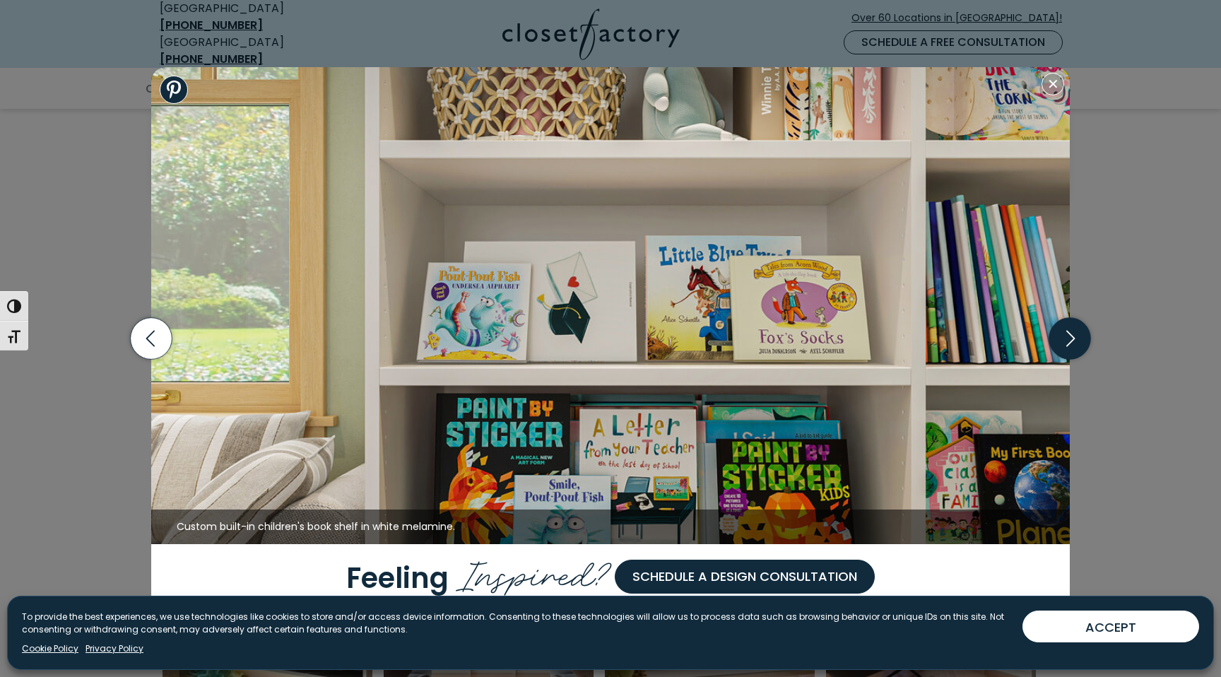
click at [1079, 339] on icon "button" at bounding box center [1070, 339] width 42 height 42
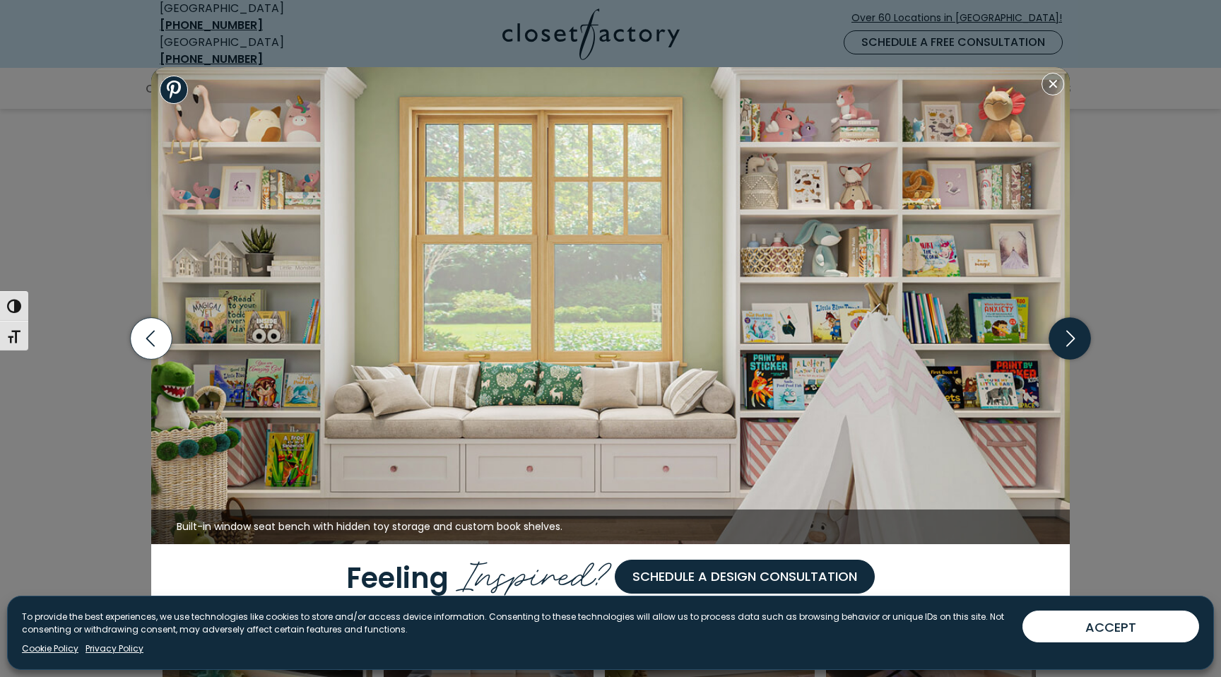
click at [1079, 339] on icon "button" at bounding box center [1070, 339] width 42 height 42
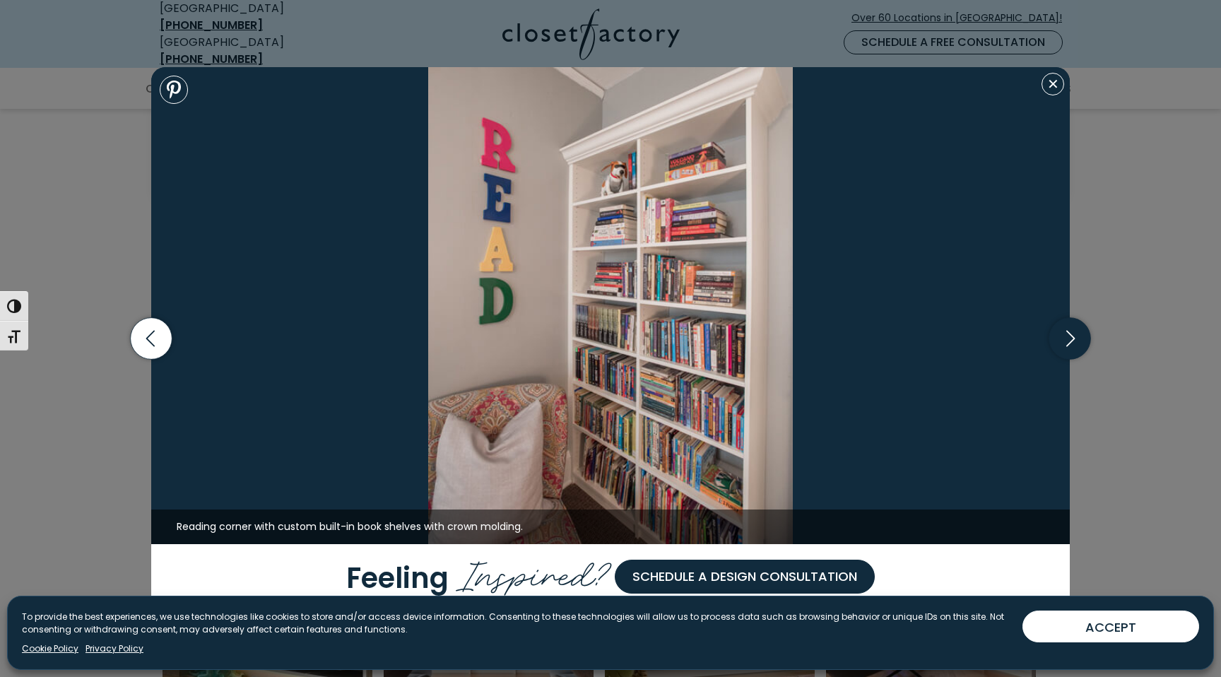
click at [1079, 339] on icon "button" at bounding box center [1070, 339] width 42 height 42
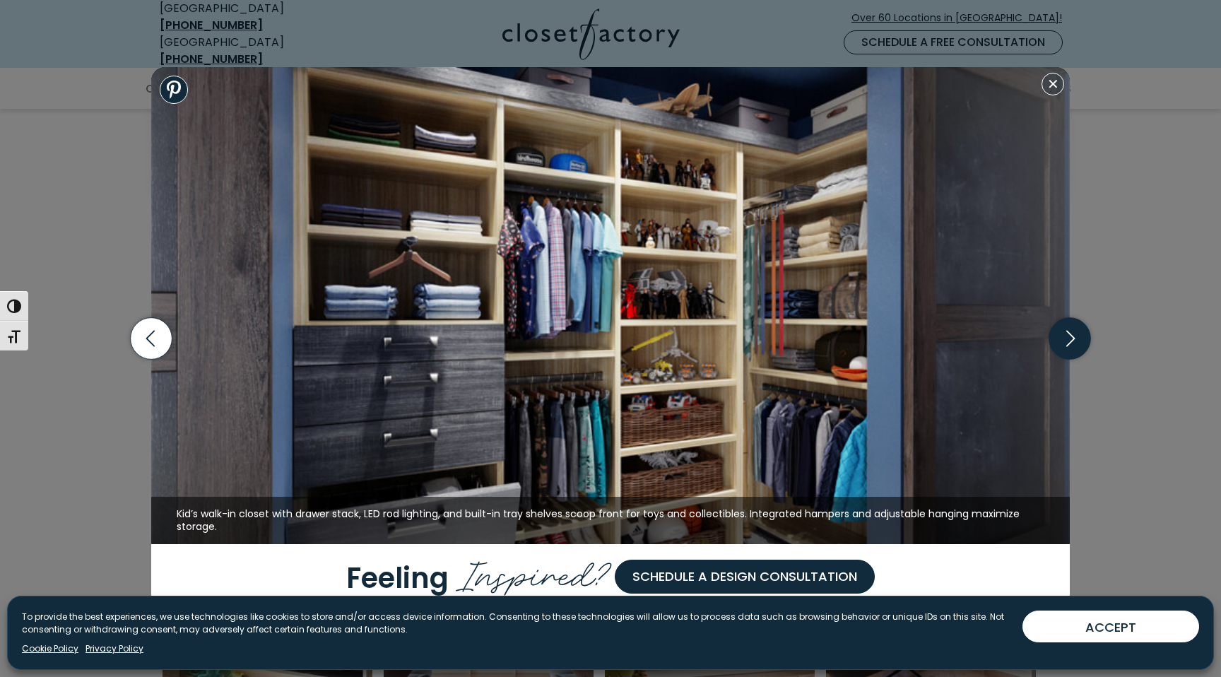
click at [1079, 339] on icon "button" at bounding box center [1070, 339] width 42 height 42
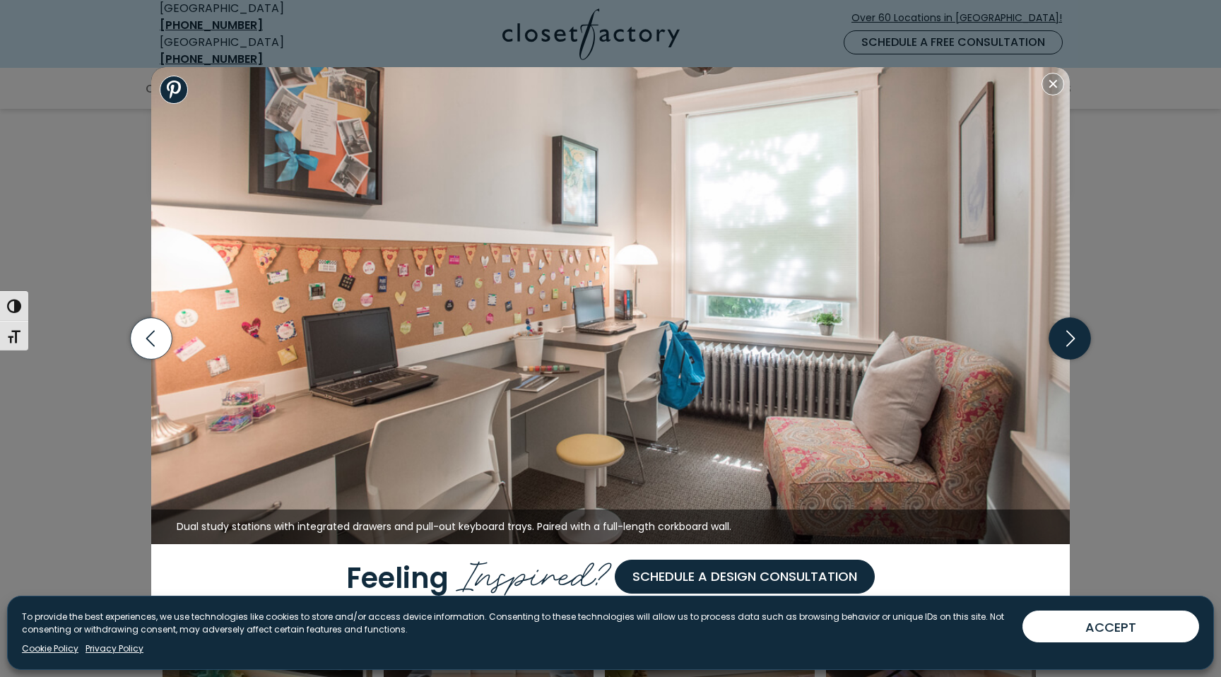
click at [1079, 339] on icon "button" at bounding box center [1070, 339] width 42 height 42
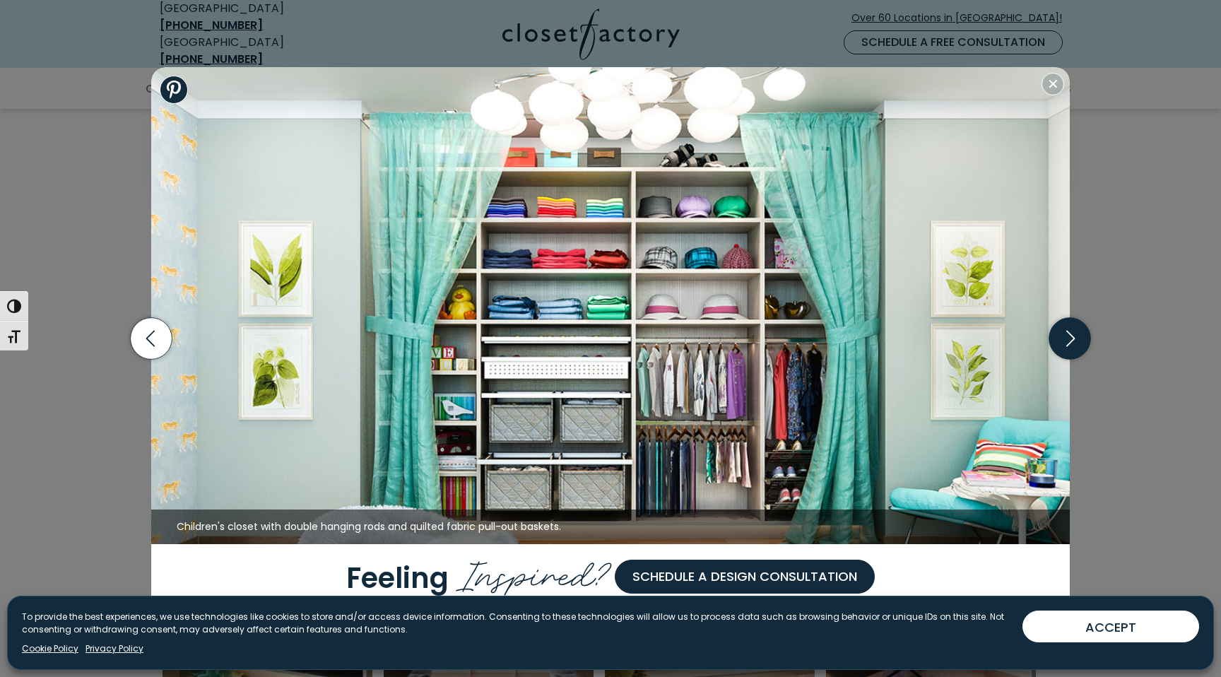
click at [1079, 339] on icon "button" at bounding box center [1070, 339] width 42 height 42
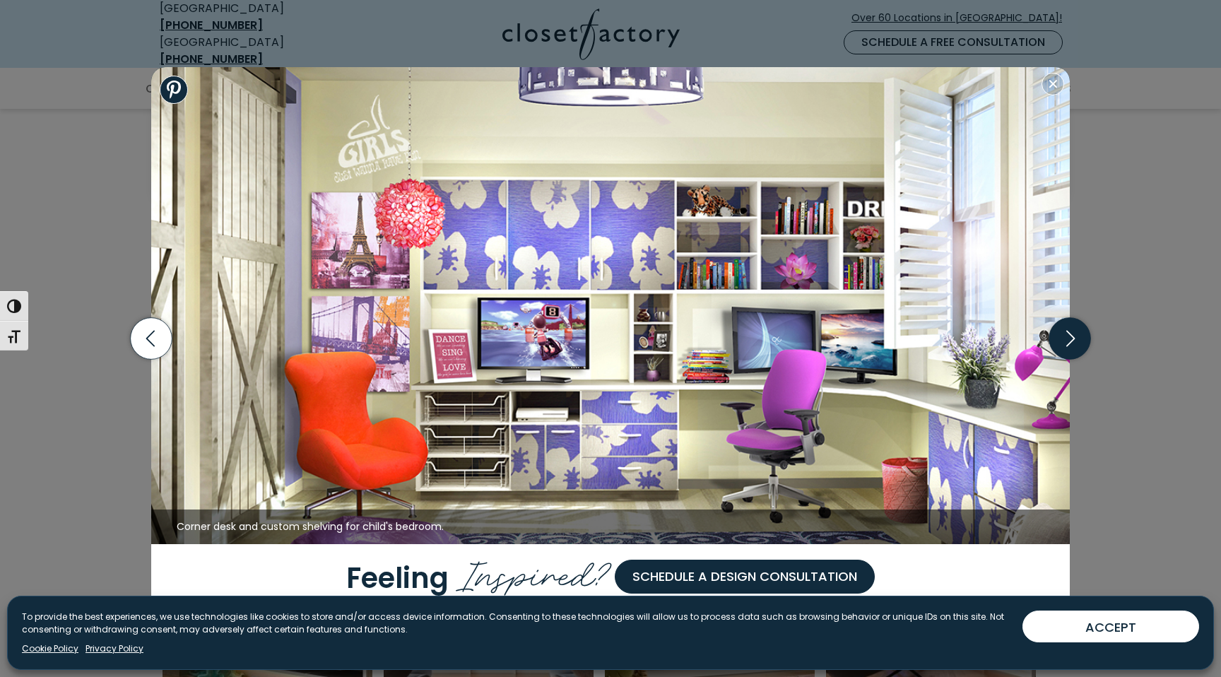
click at [1079, 339] on icon "button" at bounding box center [1070, 339] width 42 height 42
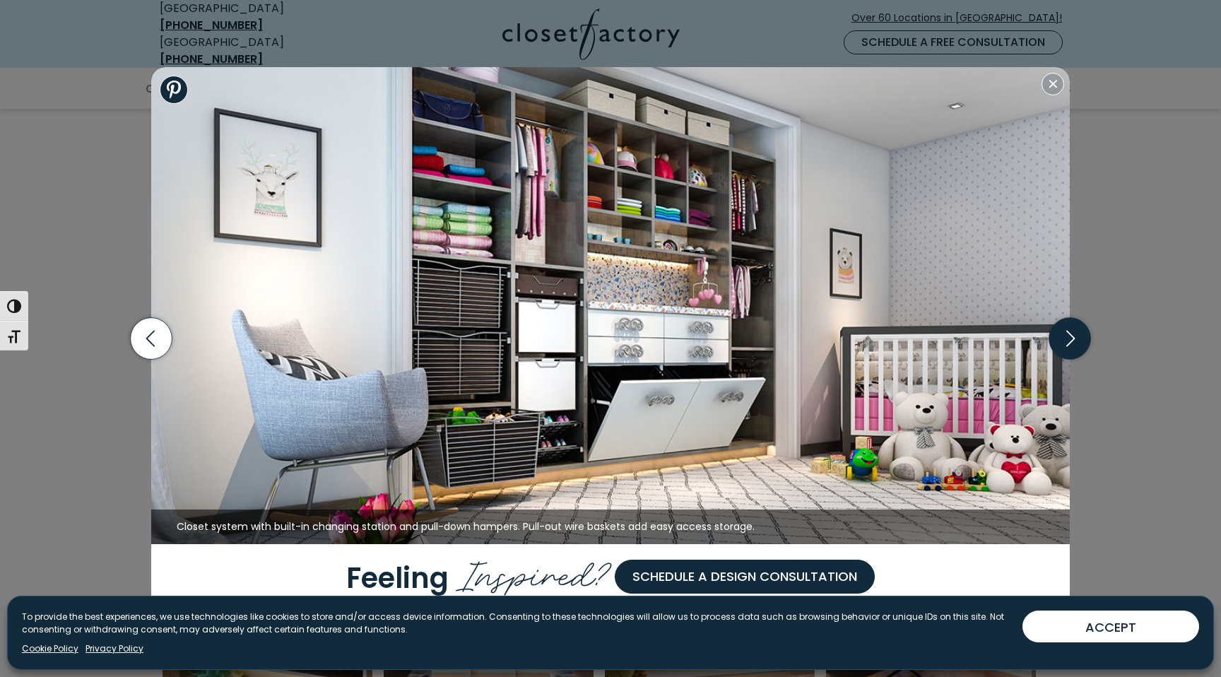
click at [1079, 339] on icon "button" at bounding box center [1070, 339] width 42 height 42
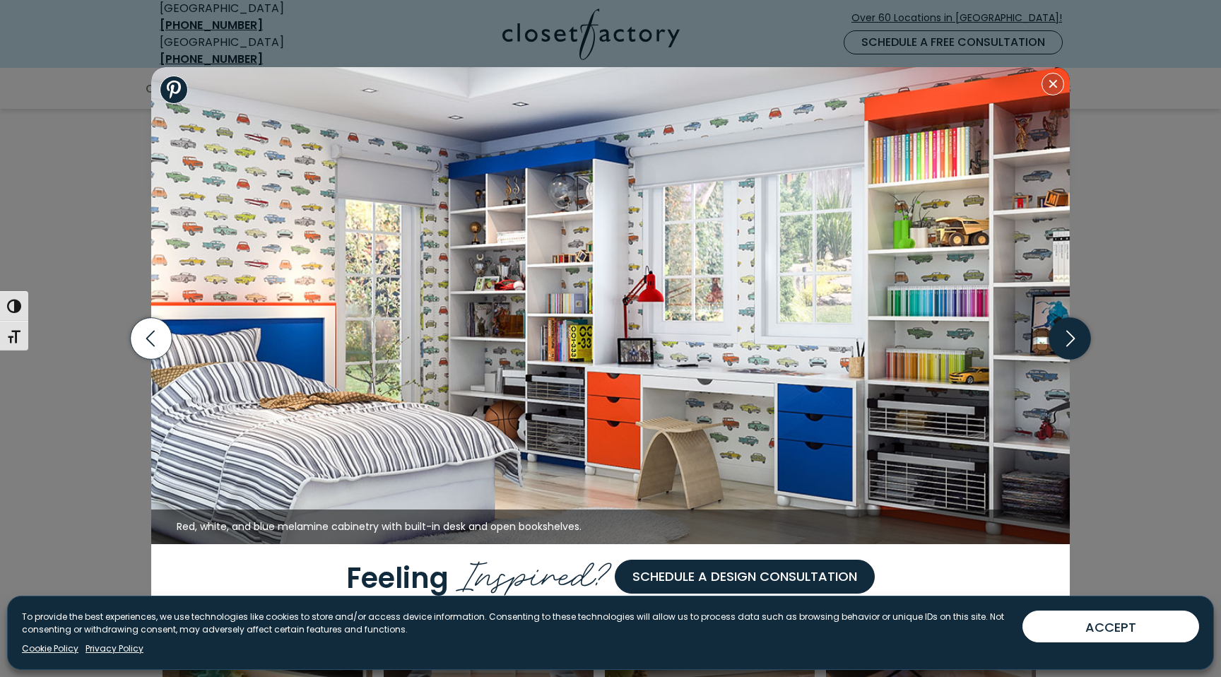
click at [1079, 339] on icon "button" at bounding box center [1070, 339] width 42 height 42
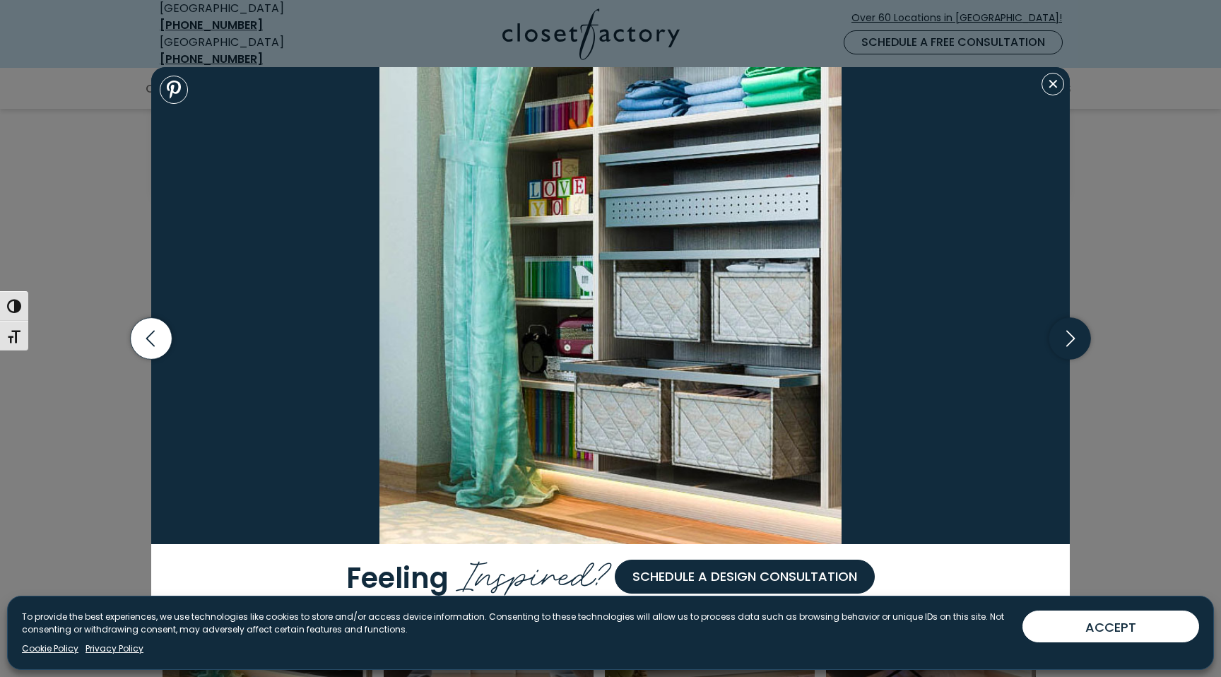
click at [1079, 339] on icon "button" at bounding box center [1070, 339] width 42 height 42
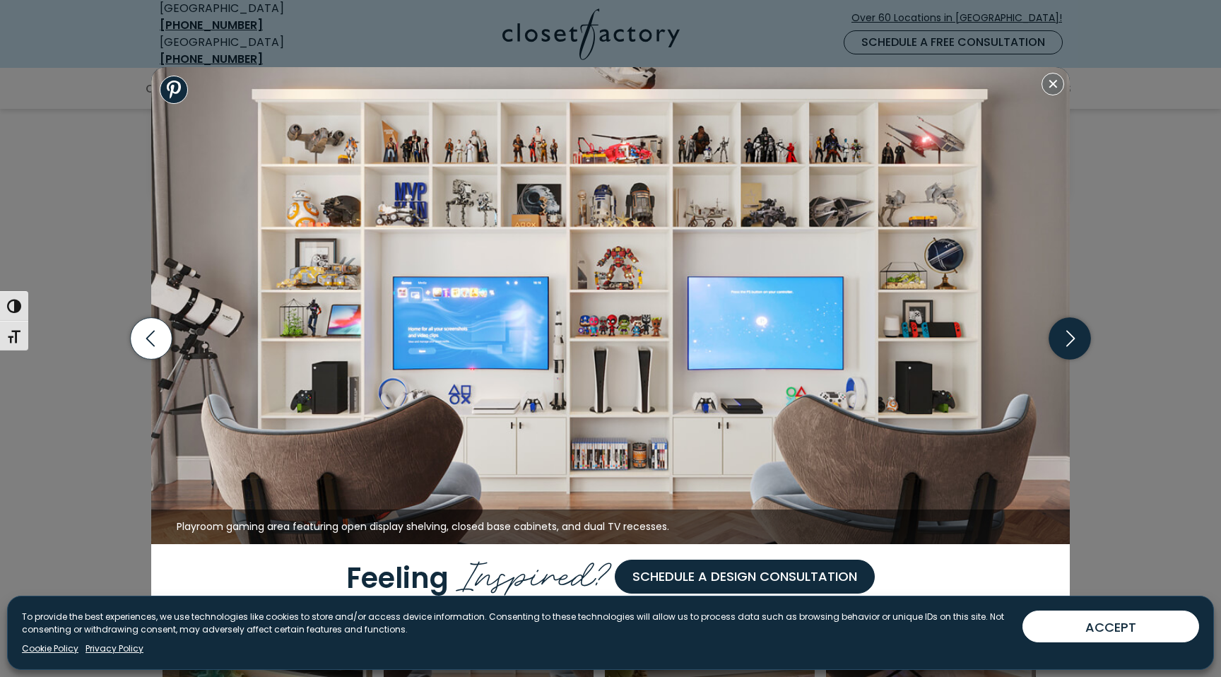
click at [1079, 339] on icon "button" at bounding box center [1070, 339] width 42 height 42
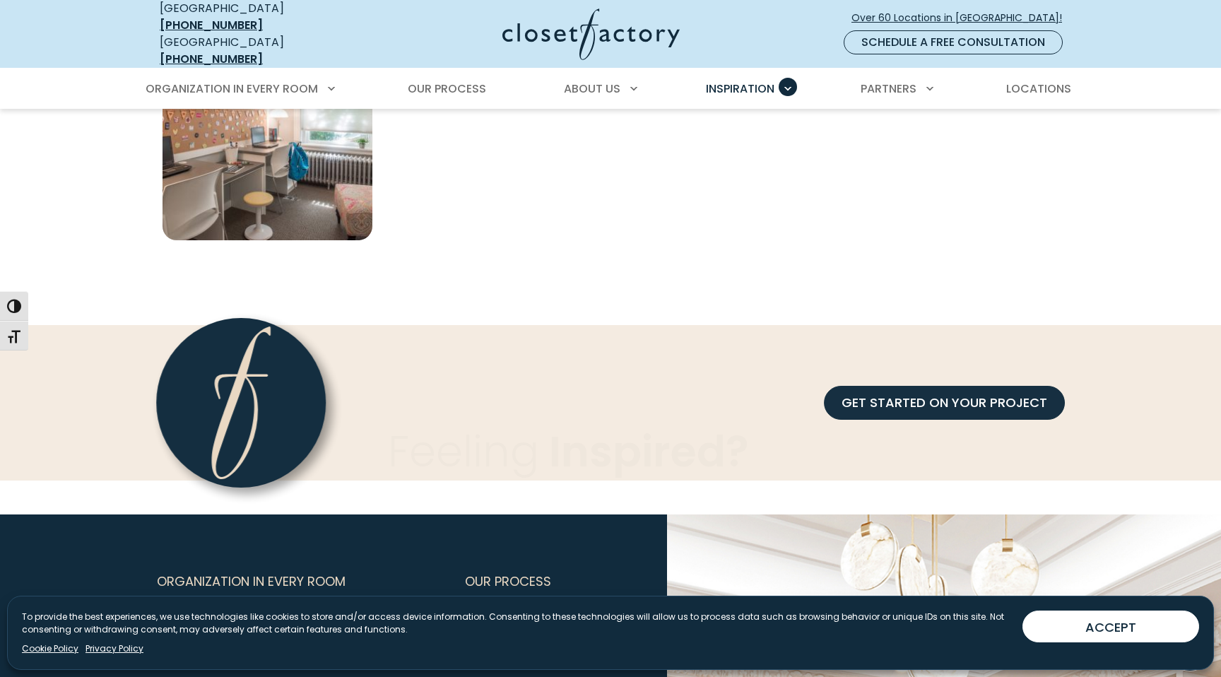
scroll to position [1227, 0]
